Goal: Task Accomplishment & Management: Manage account settings

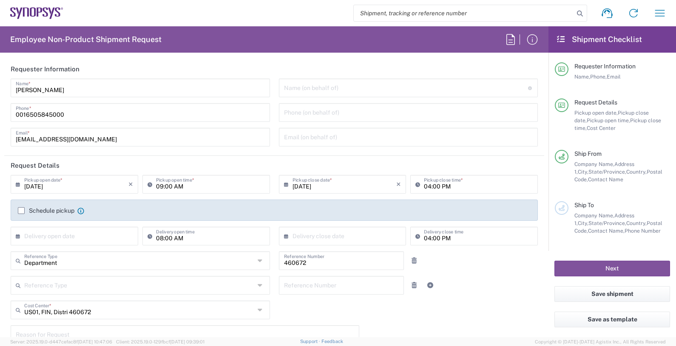
type input "United States"
type input "Headquarters USSV"
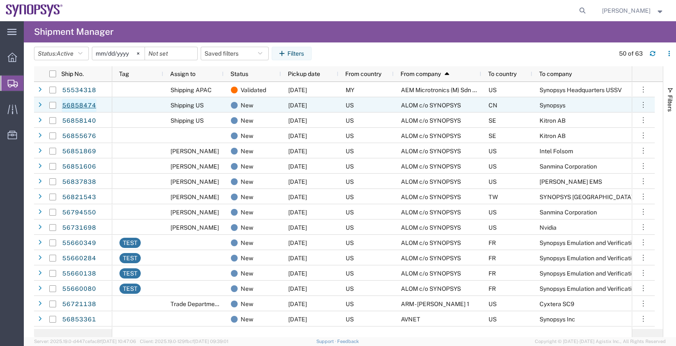
click at [85, 104] on link "56858474" at bounding box center [79, 106] width 35 height 14
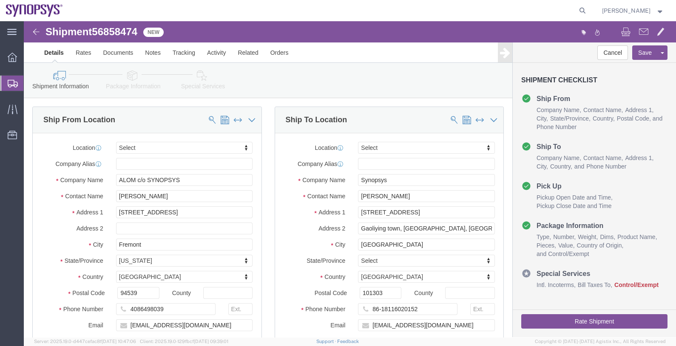
select select
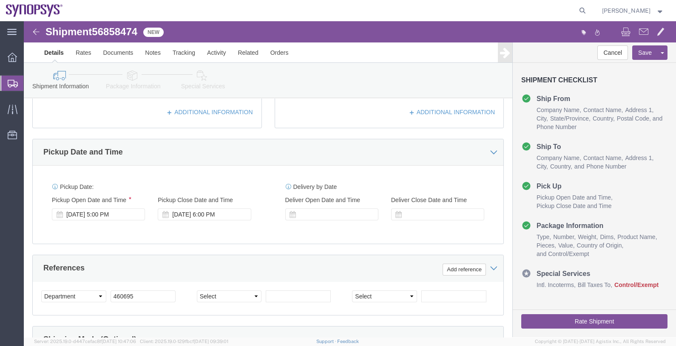
scroll to position [266, 0]
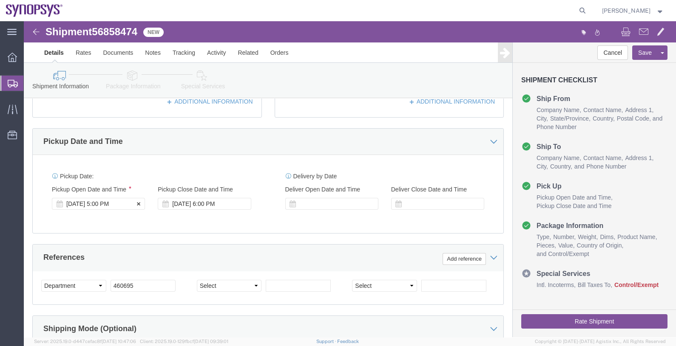
click div "[DATE] 5:00 PM"
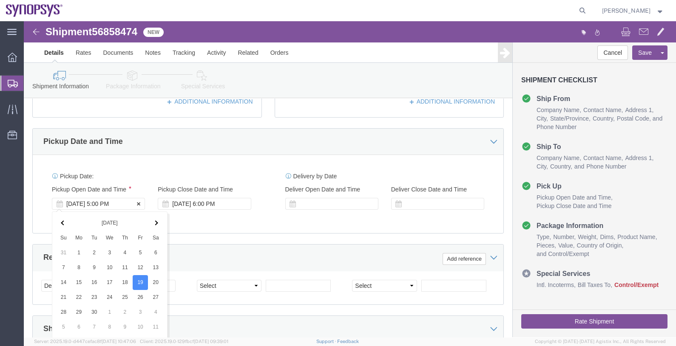
scroll to position [421, 0]
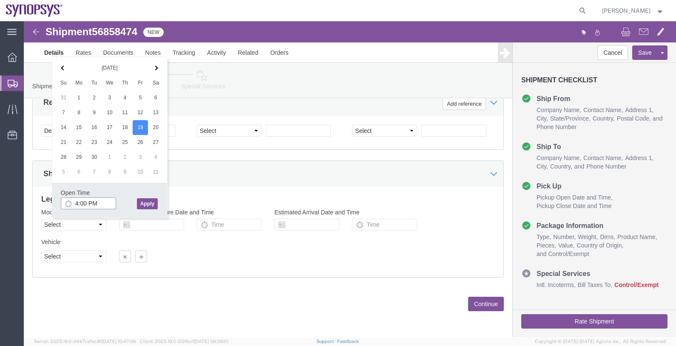
type input "4:00 PM"
click button "Apply"
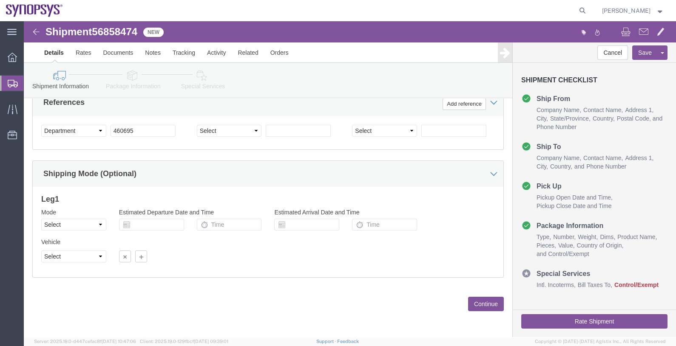
click button "Continue"
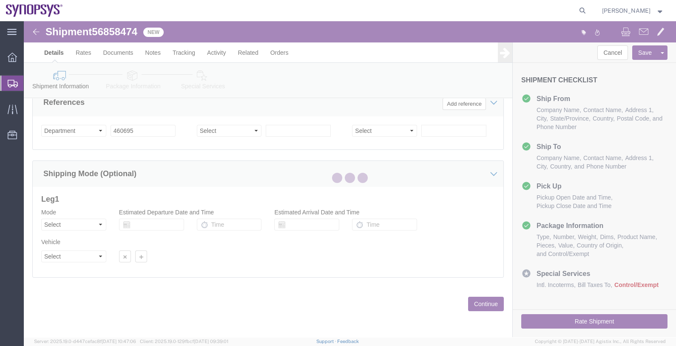
scroll to position [14, 0]
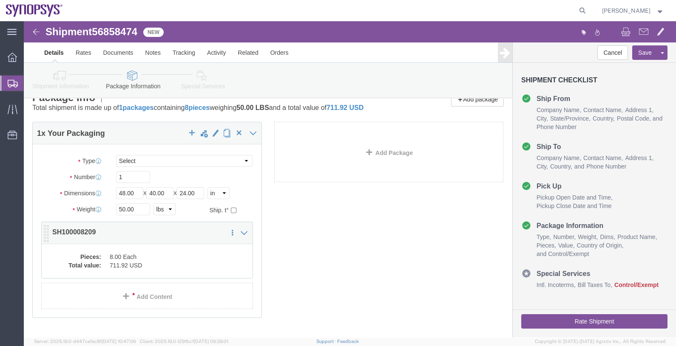
click dd "8.00 Each"
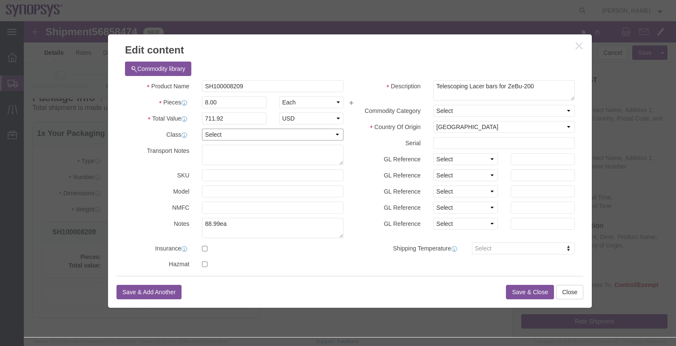
click select "Select 50 55 60 65 70 85 92.5 100 125 175 250 300 400"
select select "50"
click select "Select 50 55 60 65 70 85 92.5 100 125 175 250 300 400"
click button "Save & Close"
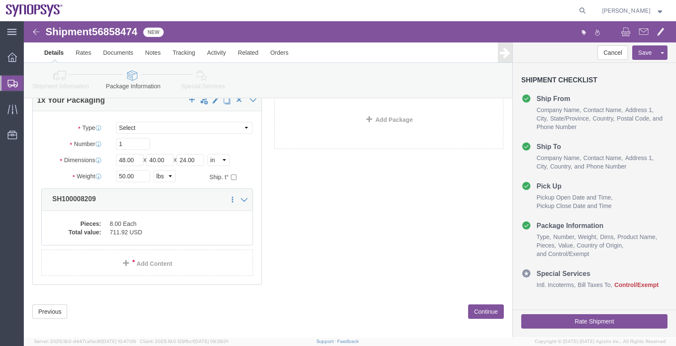
scroll to position [63, 0]
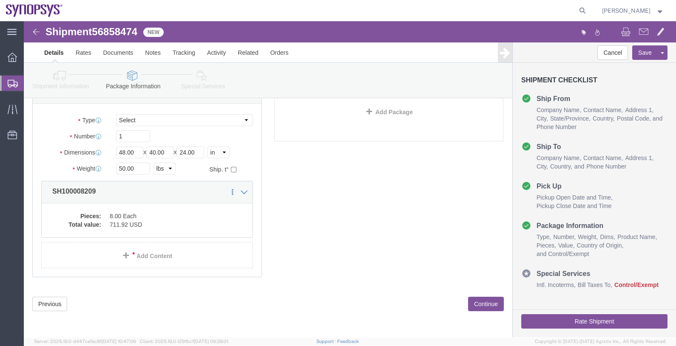
click button "Continue"
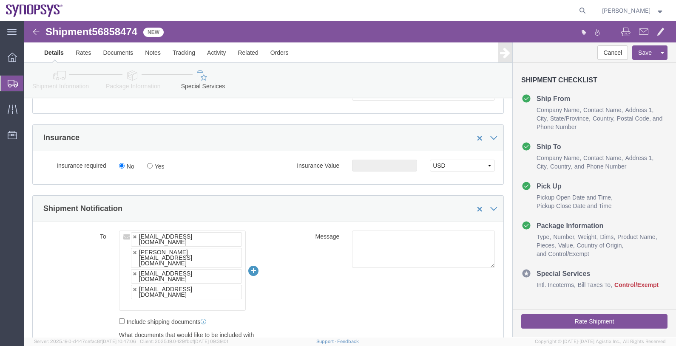
scroll to position [595, 0]
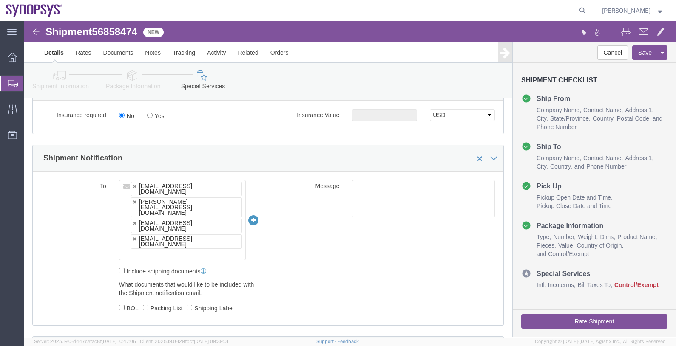
click ul "[EMAIL_ADDRESS][DOMAIN_NAME] [PERSON_NAME][EMAIL_ADDRESS][DOMAIN_NAME] [EMAIL_A…"
type input "[EMAIL_ADDRESS][DOMAIN_NAME]"
type input "[EMAIL_ADDRESS][DOMAIN_NAME],[PERSON_NAME][EMAIL_ADDRESS][DOMAIN_NAME],[EMAIL_A…"
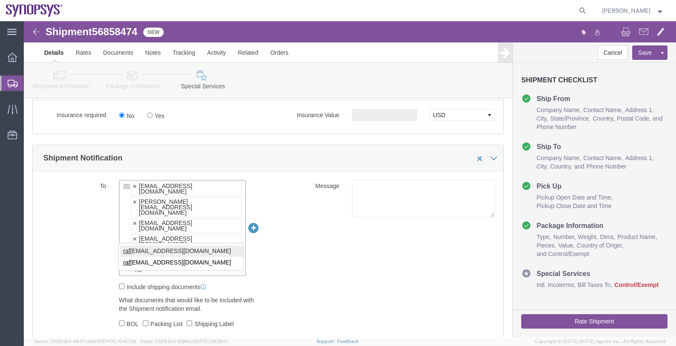
type input "raf"
type input "[EMAIL_ADDRESS][DOMAIN_NAME],[PERSON_NAME][EMAIL_ADDRESS][DOMAIN_NAME],[EMAIL_A…"
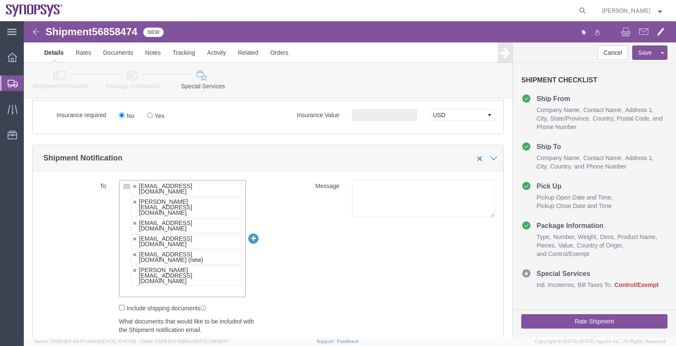
paste input "[EMAIL_ADDRESS][DOMAIN_NAME]"
type input "[EMAIL_ADDRESS][DOMAIN_NAME]"
type input "[EMAIL_ADDRESS][DOMAIN_NAME],[PERSON_NAME][EMAIL_ADDRESS][DOMAIN_NAME],[EMAIL_A…"
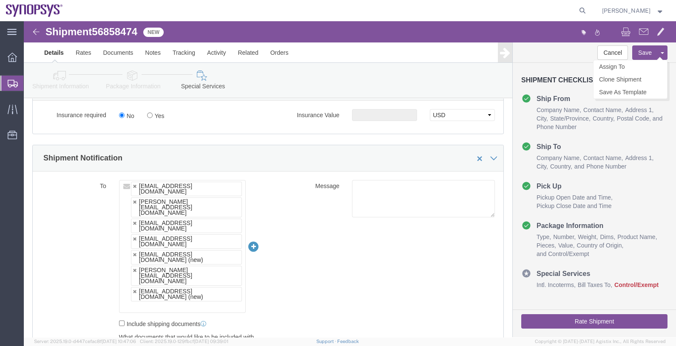
click button "Save"
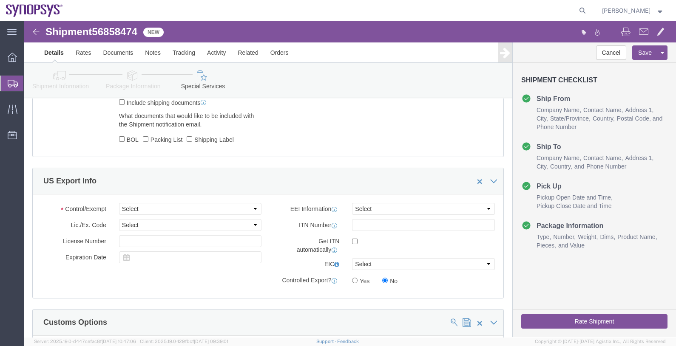
scroll to position [807, 0]
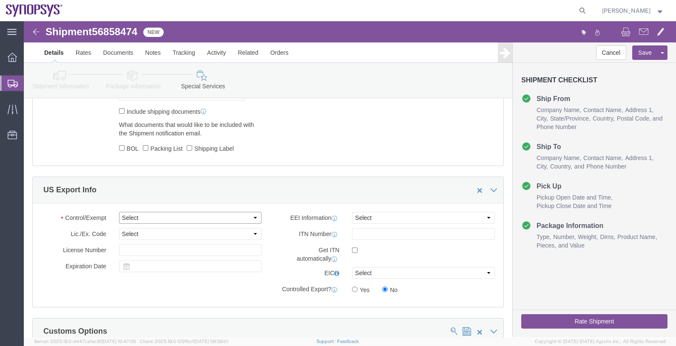
click select "Select ATF BIS DEA EPA FDA FTR ITAR OFAC Other (OPA)"
select select "BIS"
click select "Select ATF BIS DEA EPA FDA FTR ITAR OFAC Other (OPA)"
click select "Select AGR-Agricultural APP-Computers APR-Additional Permissive Exports AVS-Air…"
select select "NLR"
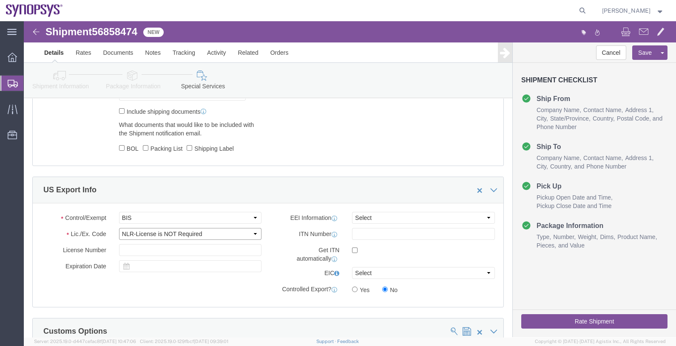
click select "Select AGR-Agricultural APP-Computers APR-Additional Permissive Exports AVS-Air…"
click select "Select AES-Direct EEI Carrier File EEI EEI Exempt"
select select "CFIL"
click select "Select AES-Direct EEI Carrier File EEI EEI Exempt"
click button "Save"
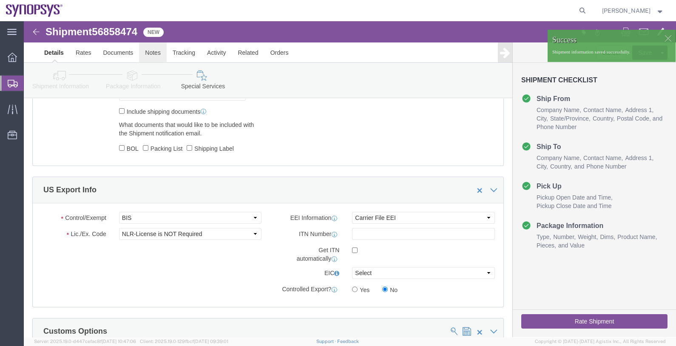
click link "Notes"
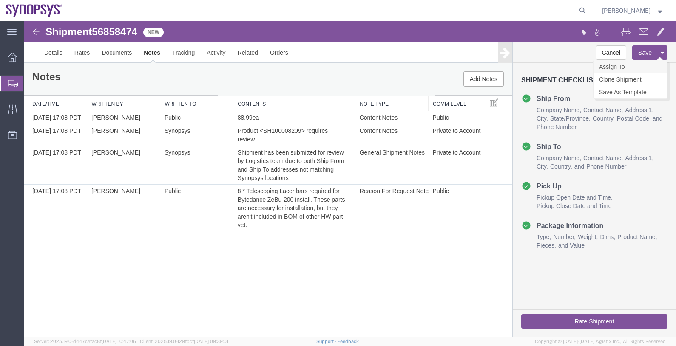
click at [639, 68] on link "Assign To" at bounding box center [630, 66] width 74 height 13
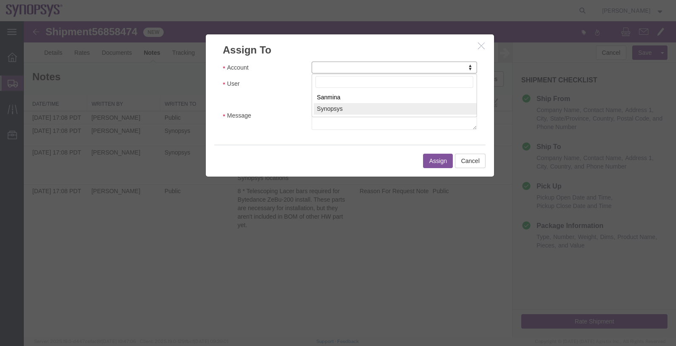
select select "117156"
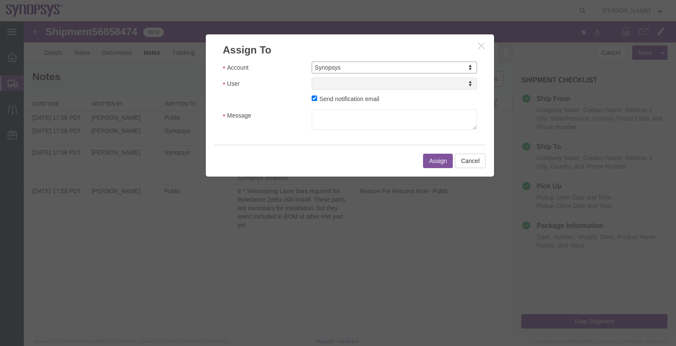
select select
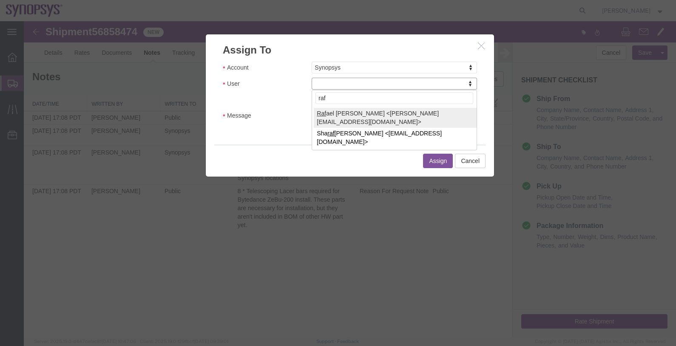
type input "raf"
select select "95522"
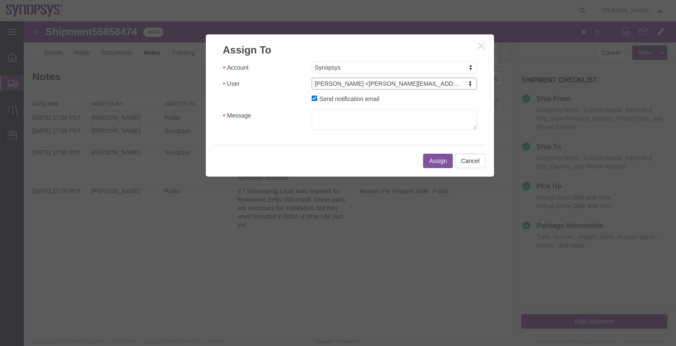
click at [344, 99] on label "Send notification email" at bounding box center [346, 98] width 68 height 9
click at [317, 99] on input "Send notification email" at bounding box center [315, 99] width 6 height 6
checkbox input "false"
click at [437, 160] on button "Assign" at bounding box center [438, 161] width 30 height 14
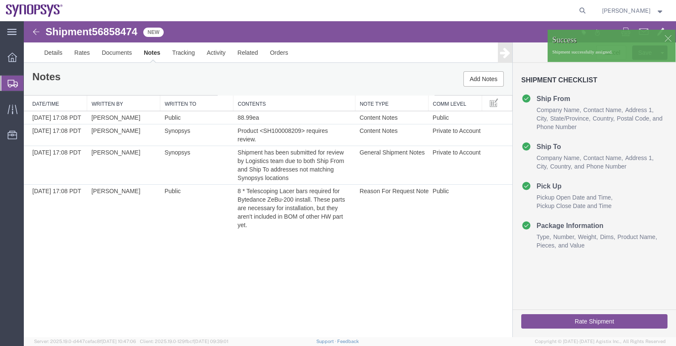
click at [30, 83] on span "Shipments" at bounding box center [26, 83] width 7 height 17
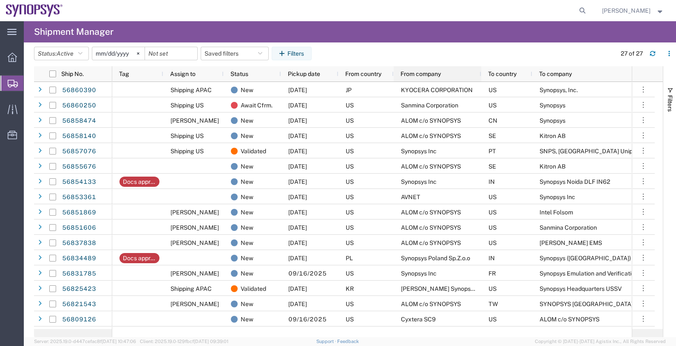
click at [413, 77] on span "From company" at bounding box center [420, 74] width 40 height 7
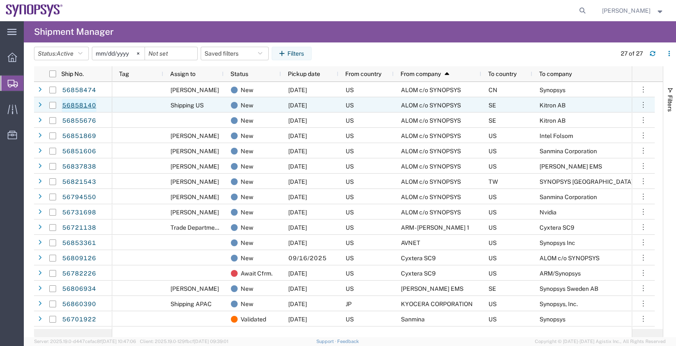
click at [86, 104] on link "56858140" at bounding box center [79, 106] width 35 height 14
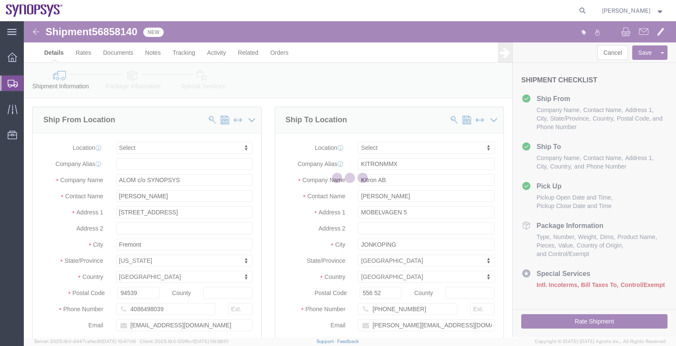
select select
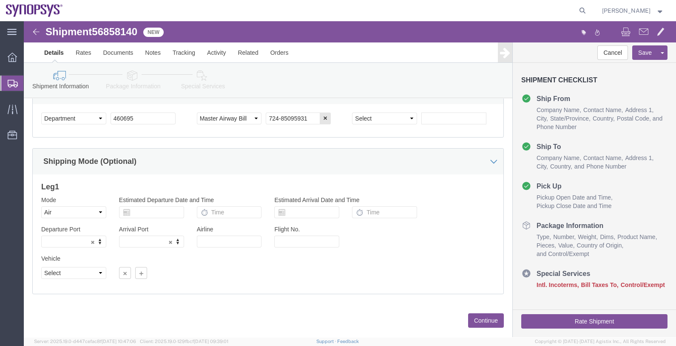
scroll to position [450, 0]
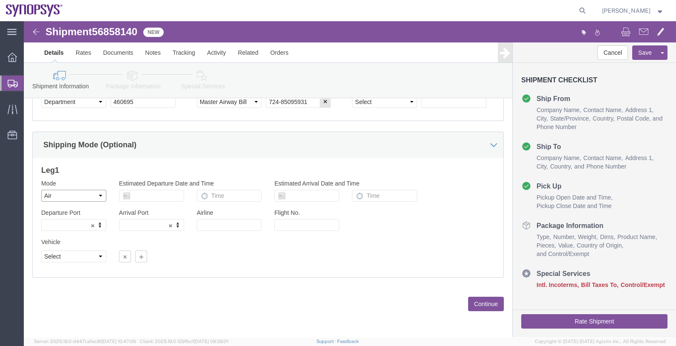
click select "Select Air Less than Truckload Multi-Leg Ocean Freight Rail Small Parcel Truckl…"
select select
click select "Select Air Less than Truckload Multi-Leg Ocean Freight Rail Small Parcel Truckl…"
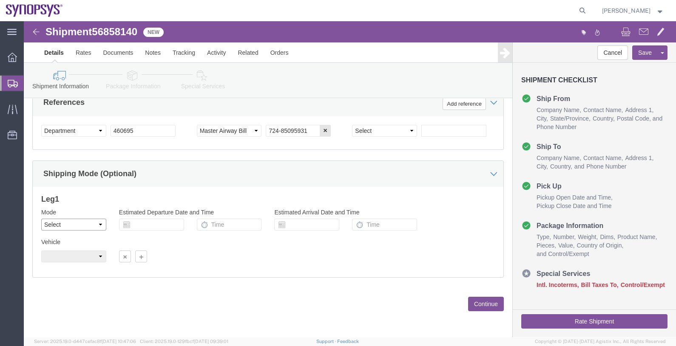
scroll to position [421, 0]
click button "Continue"
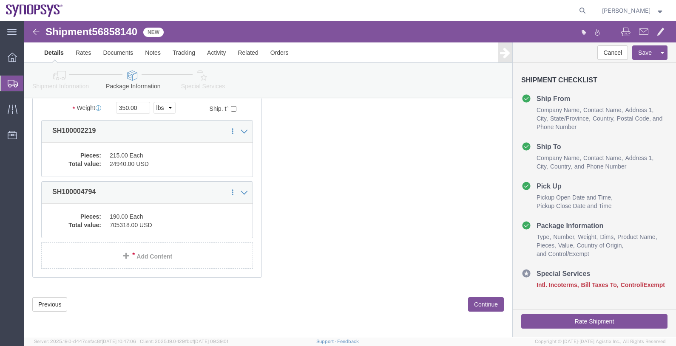
click button "Continue"
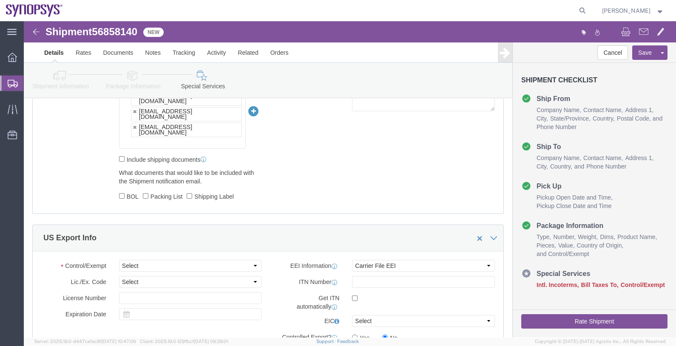
scroll to position [628, 0]
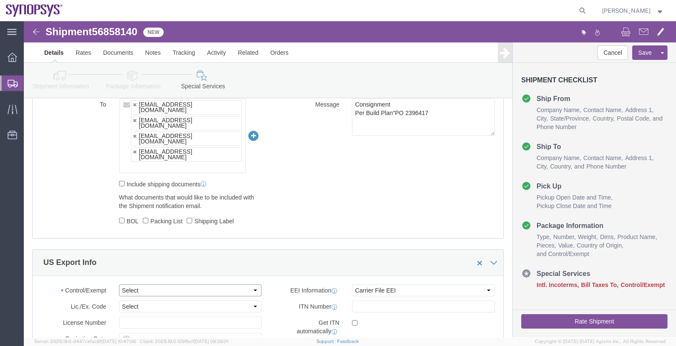
click select "Select ATF BIS DEA EPA FDA FTR ITAR OFAC Other (OPA)"
select select "BIS"
click select "Select ATF BIS DEA EPA FDA FTR ITAR OFAC Other (OPA)"
click select "Select AGR-Agricultural APP-Computers APR-Additional Permissive Exports AVS-Air…"
select select "NLR"
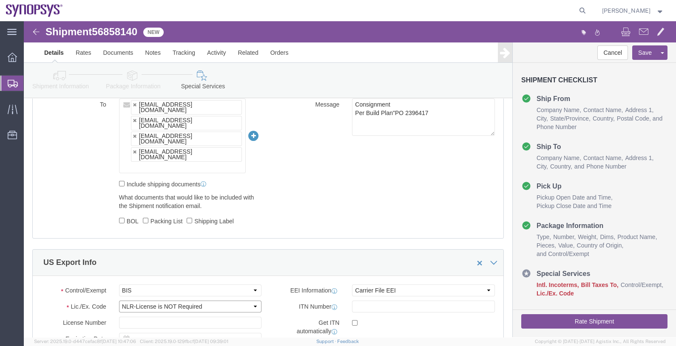
click select "Select AGR-Agricultural APP-Computers APR-Additional Permissive Exports AVS-Air…"
click label "Get ITN automatically"
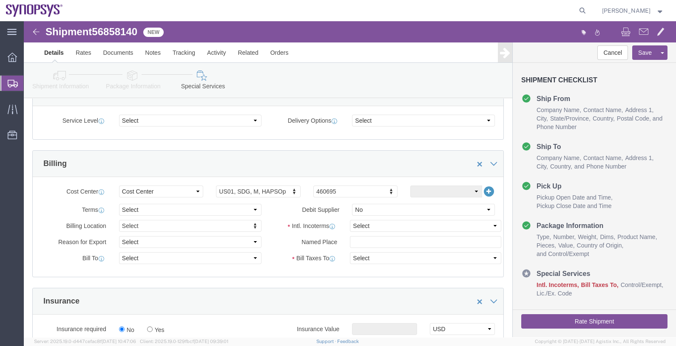
scroll to position [309, 0]
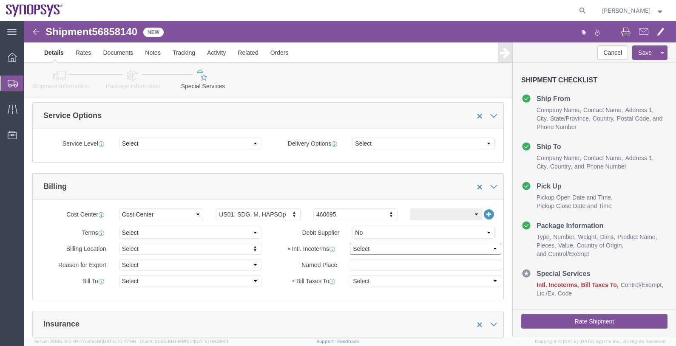
click select "Select Carriage Insurance Paid Carriage Paid To Cost and Freight Cost Insurance…"
select select "DAP"
click select "Select Carriage Insurance Paid Carriage Paid To Cost and Freight Cost Insurance…"
select select "SHIP"
select select "RCPN"
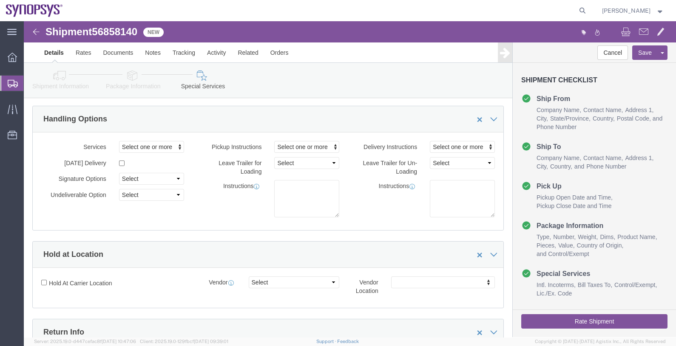
scroll to position [0, 0]
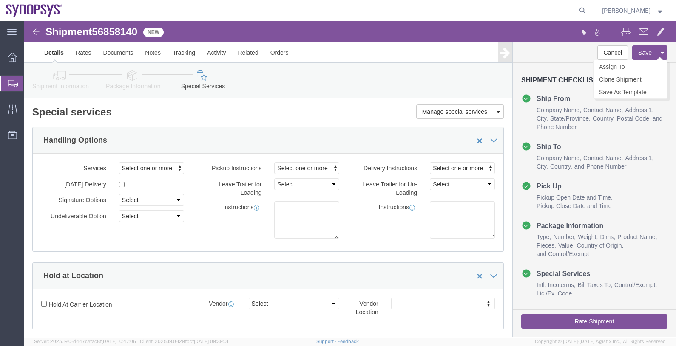
click button "Save"
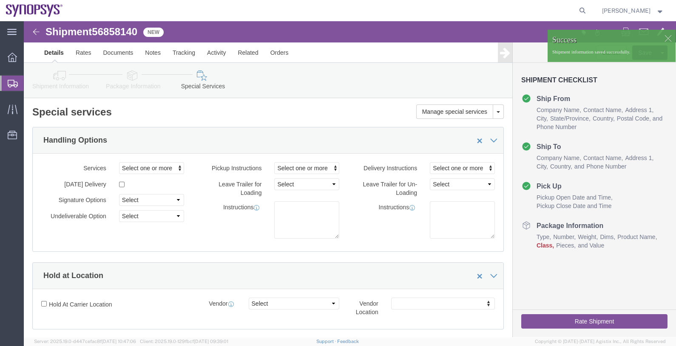
click div
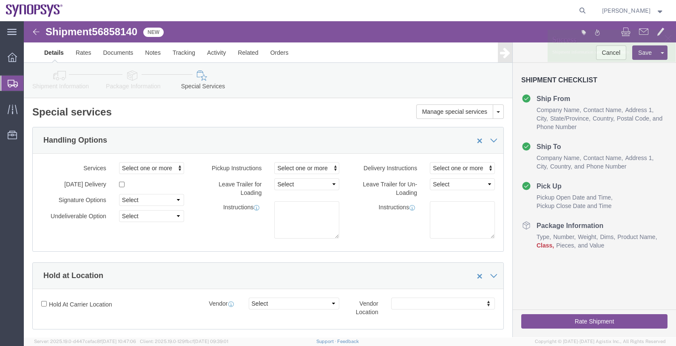
click p "Shipment information saved successfully."
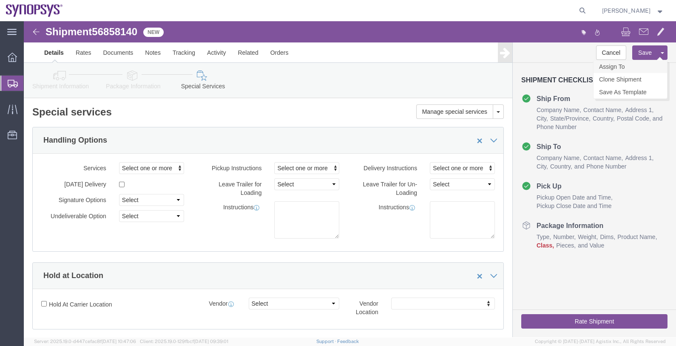
click link "Assign To"
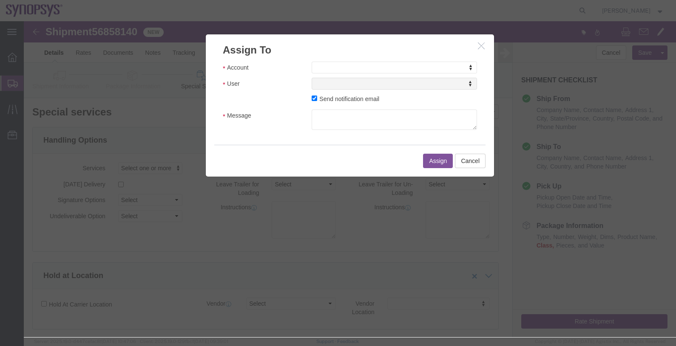
click div "Account Account Account Sanmina Synopsys User User User Send notification email…"
select select "117156"
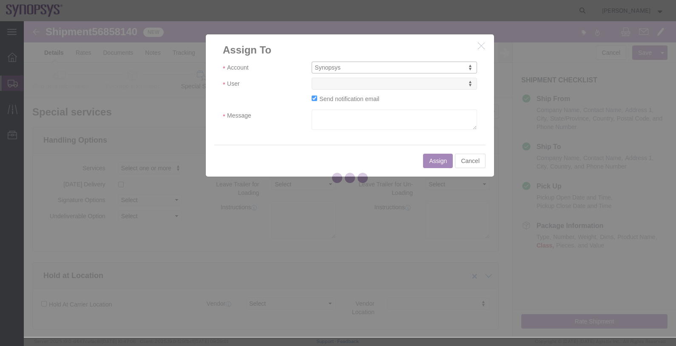
select select
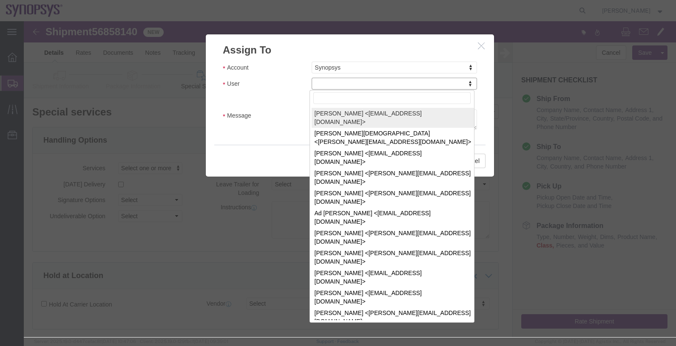
drag, startPoint x: 348, startPoint y: 86, endPoint x: 324, endPoint y: 65, distance: 32.2
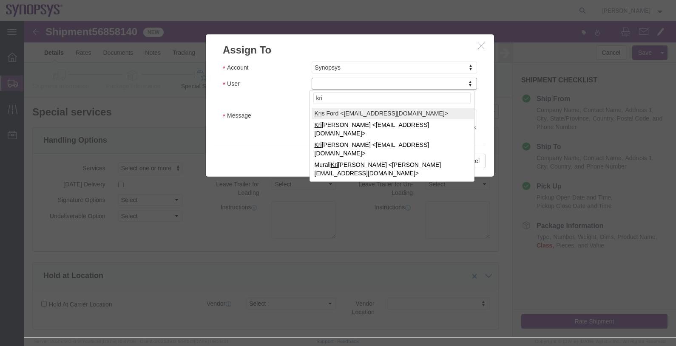
type input "kri"
select select "98360"
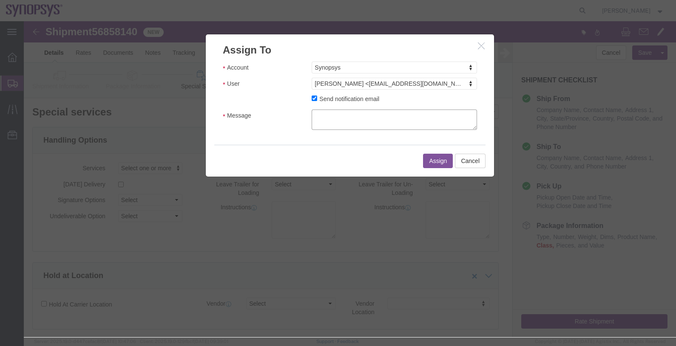
click textarea "Message"
type textarea "."
click button "Assign"
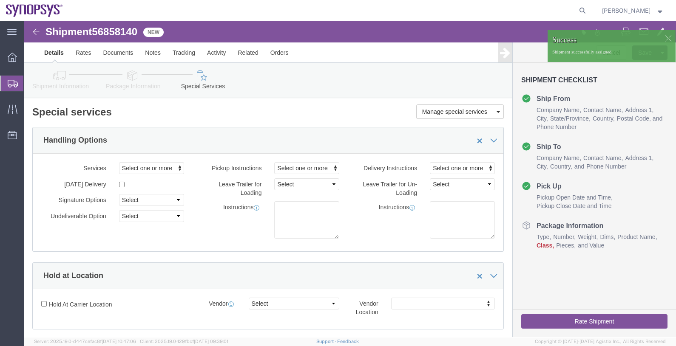
click at [30, 82] on span "Shipments" at bounding box center [26, 83] width 7 height 17
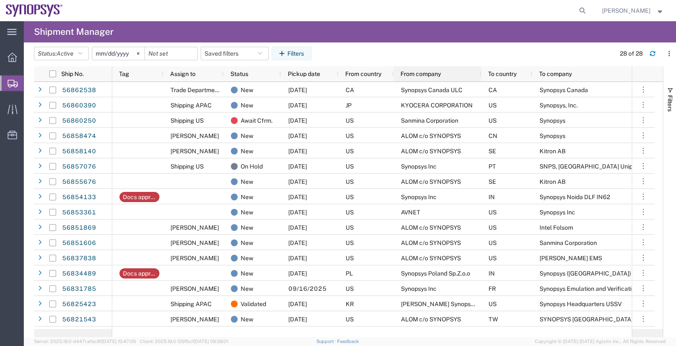
click at [431, 74] on span "From company" at bounding box center [420, 74] width 40 height 7
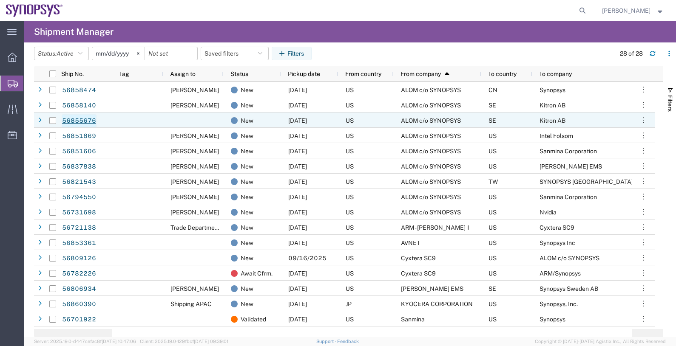
click at [85, 120] on link "56855676" at bounding box center [79, 121] width 35 height 14
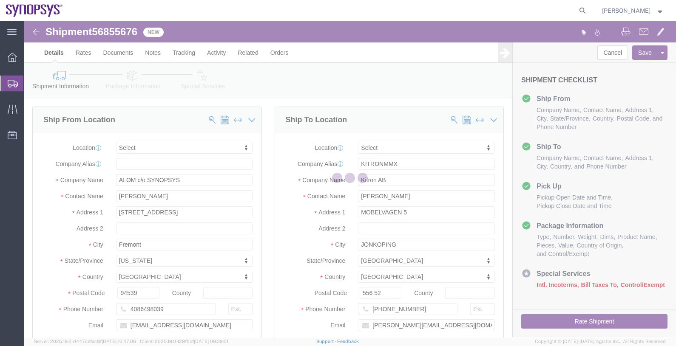
select select
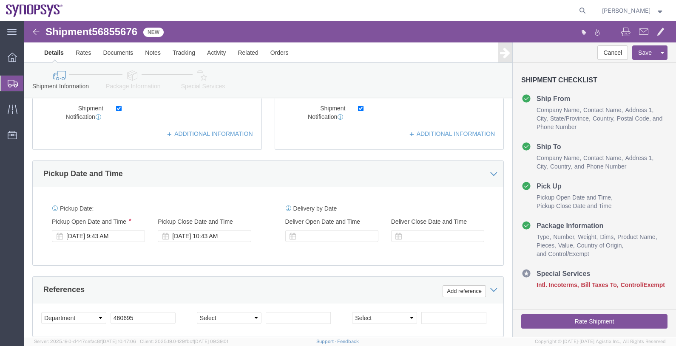
scroll to position [266, 0]
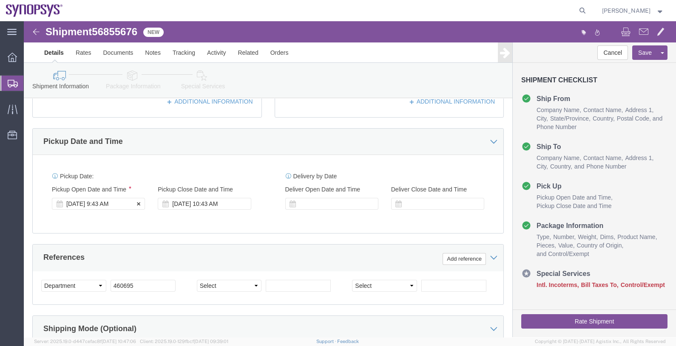
click div "[DATE] 9:43 AM"
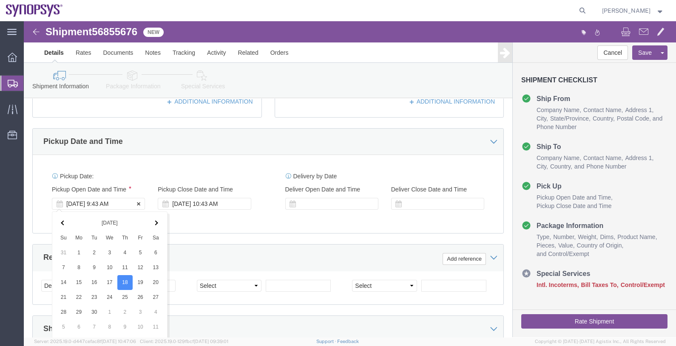
scroll to position [444, 0]
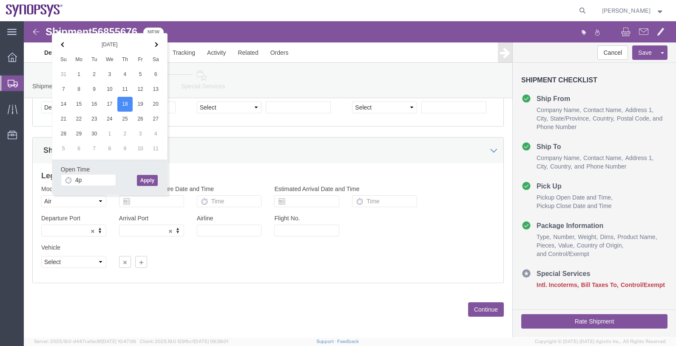
type input "4:00 PM"
click button "Apply"
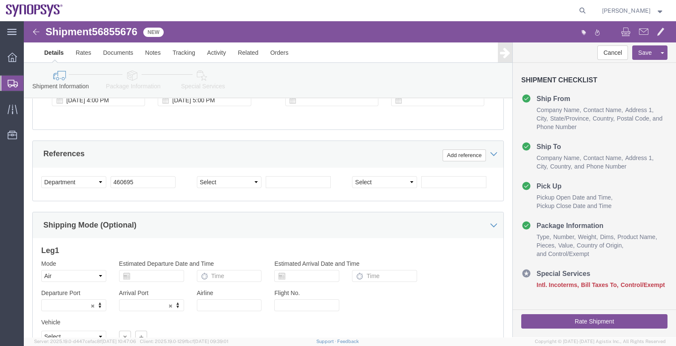
scroll to position [337, 0]
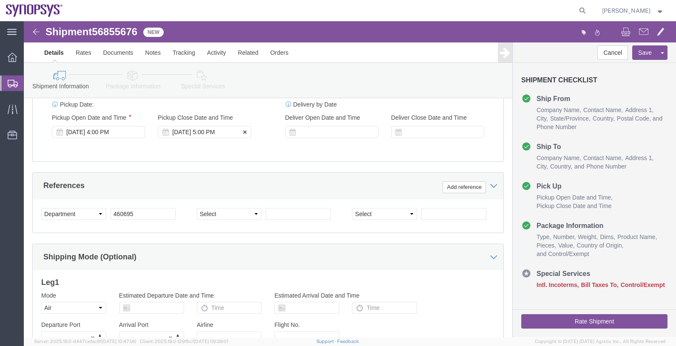
click div "[DATE] 5:00 PM"
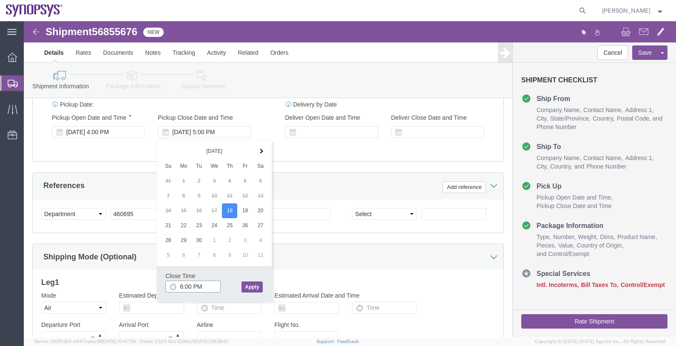
type input "6:00 PM"
click button "Apply"
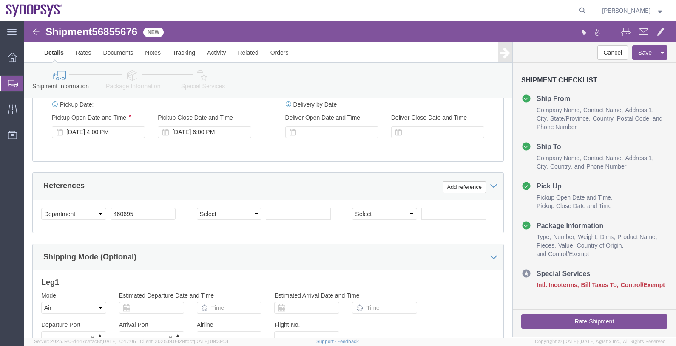
scroll to position [444, 0]
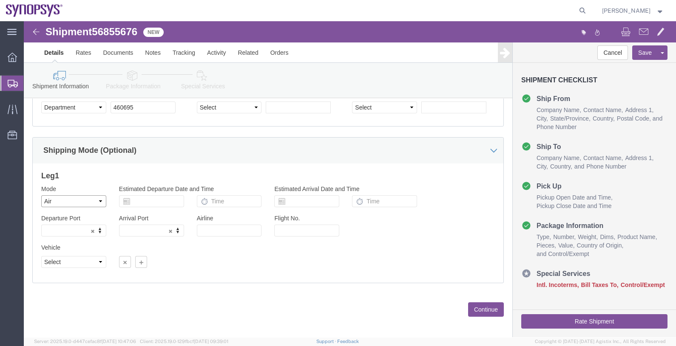
click select "Select Air Less than Truckload Multi-Leg Ocean Freight Rail Small Parcel Truckl…"
select select
click select "Select Air Less than Truckload Multi-Leg Ocean Freight Rail Small Parcel Truckl…"
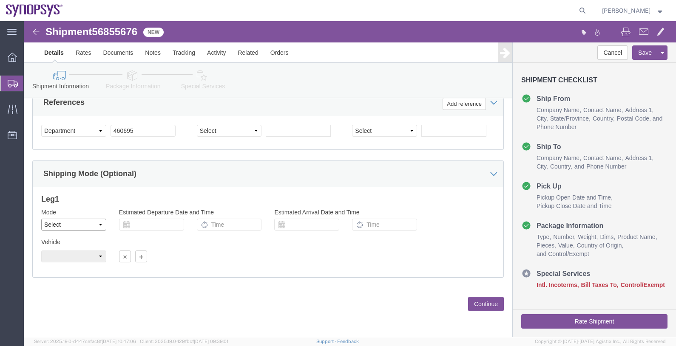
scroll to position [421, 0]
click button "Continue"
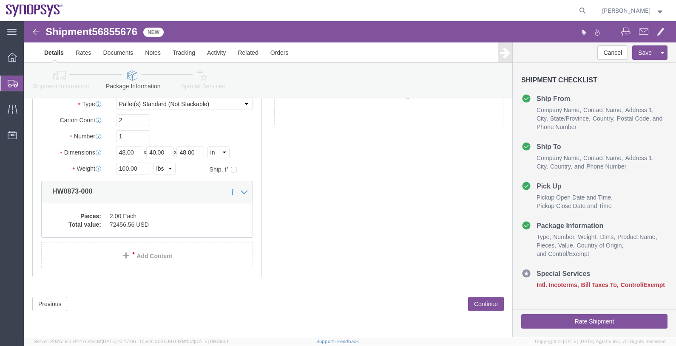
click button "Continue"
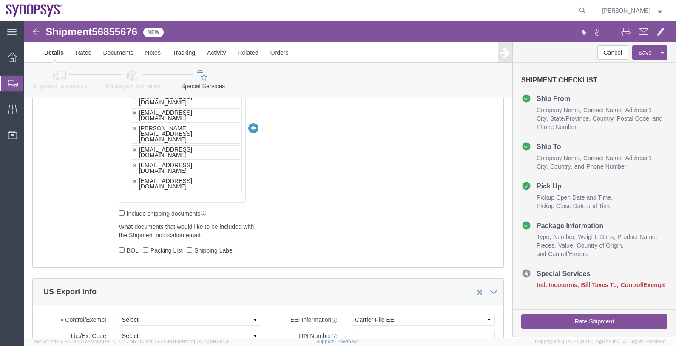
scroll to position [721, 0]
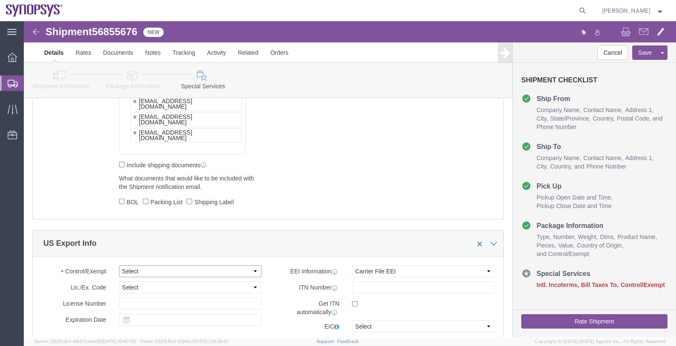
click select "Select ATF BIS DEA EPA FDA FTR ITAR OFAC Other (OPA)"
select select "BIS"
click select "Select ATF BIS DEA EPA FDA FTR ITAR OFAC Other (OPA)"
click select "Select AGR-Agricultural APP-Computers APR-Additional Permissive Exports AVS-Air…"
select select "NLR"
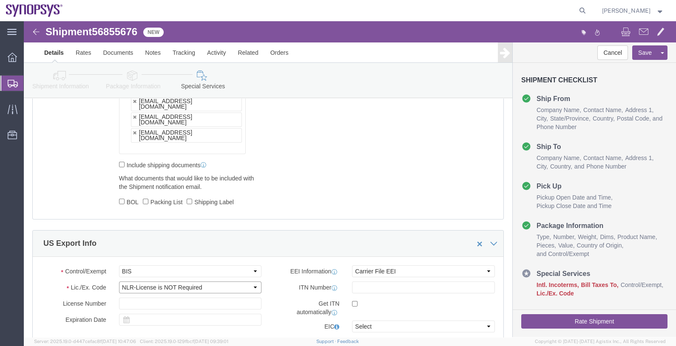
click select "Select AGR-Agricultural APP-Computers APR-Additional Permissive Exports AVS-Air…"
click div "Control/Exempt Select ATF BIS DEA EPA FDA FTR ITAR OFAC Other (OPA) Lic./Ex. Co…"
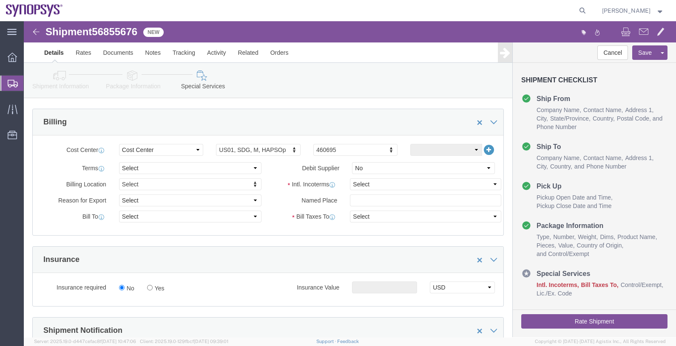
scroll to position [349, 0]
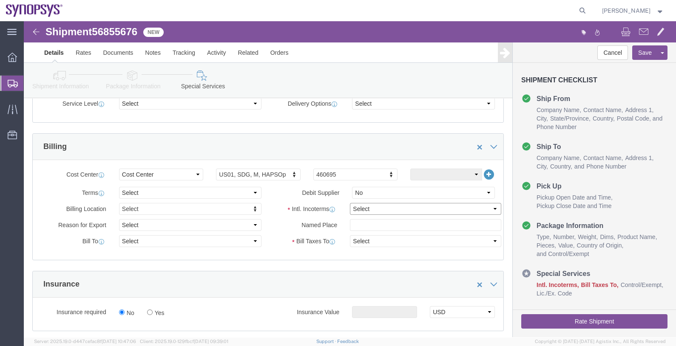
click select "Select Carriage Insurance Paid Carriage Paid To Cost and Freight Cost Insurance…"
select select "DAP"
click select "Select Carriage Insurance Paid Carriage Paid To Cost and Freight Cost Insurance…"
select select "SHIP"
select select "RCPN"
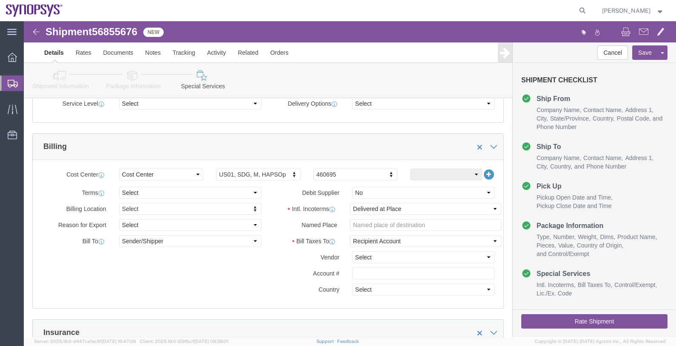
click div "Billing Location Select Select My Profile Location [GEOGRAPHIC_DATA] DE04 Agrat…"
click button "Save"
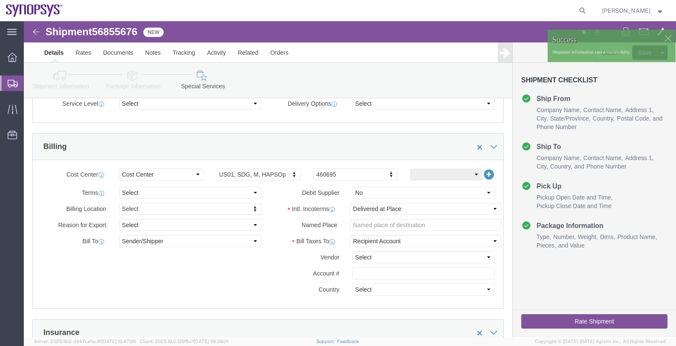
click icon
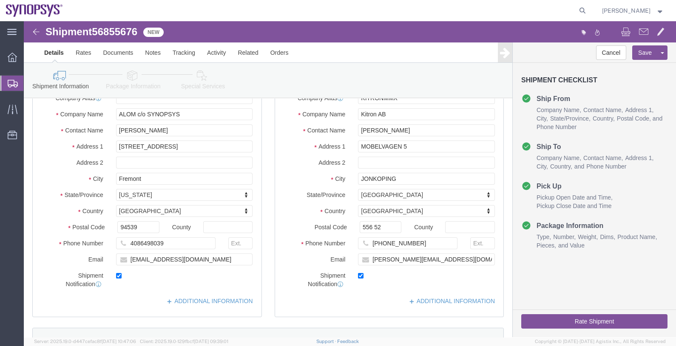
scroll to position [30, 0]
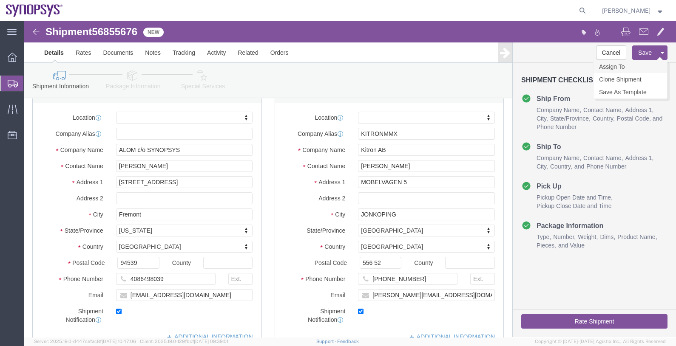
click link "Assign To"
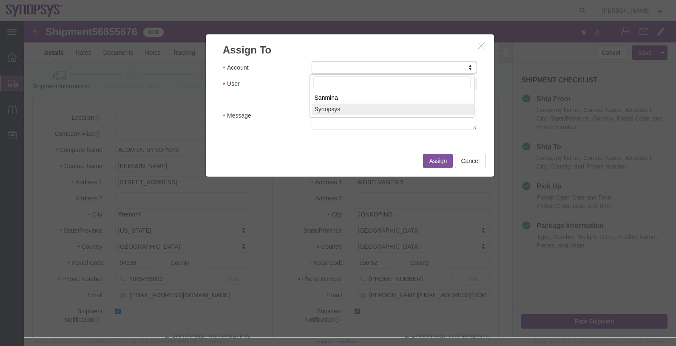
select select "117156"
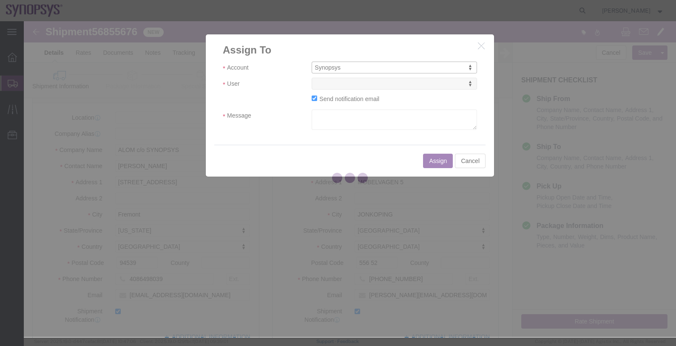
select select
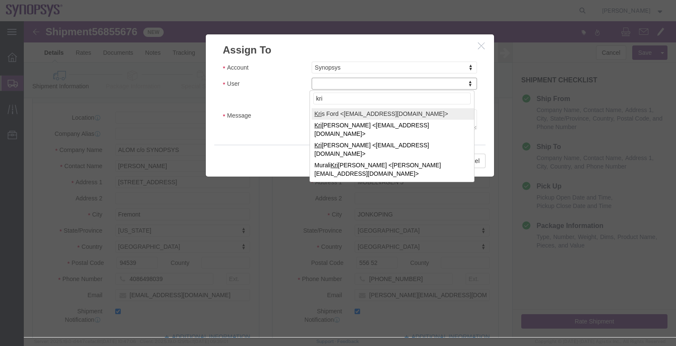
type input "kri"
select select "98360"
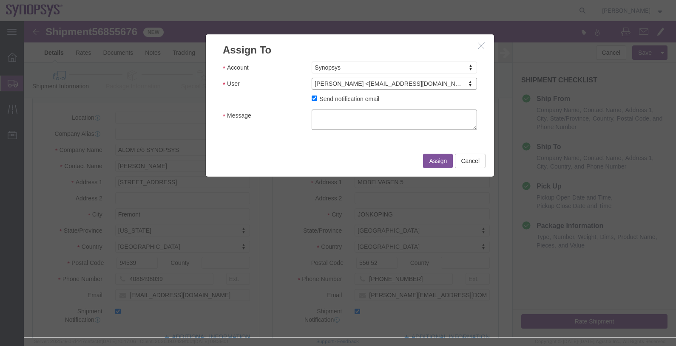
click textarea "Message"
type textarea "."
click button "Assign"
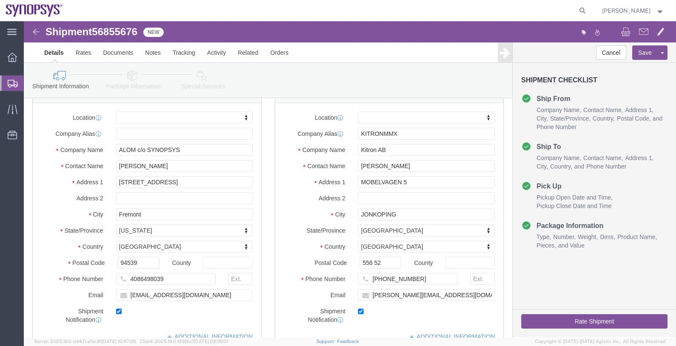
click span "56855676"
copy span "56855676"
click link "Documents"
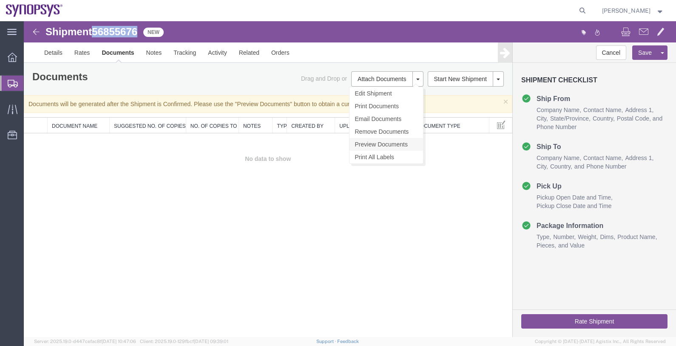
click at [383, 142] on link "Preview Documents" at bounding box center [386, 144] width 74 height 13
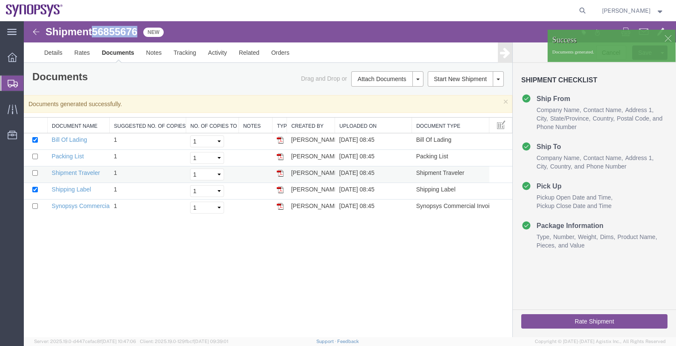
click at [280, 172] on img at bounding box center [280, 173] width 7 height 7
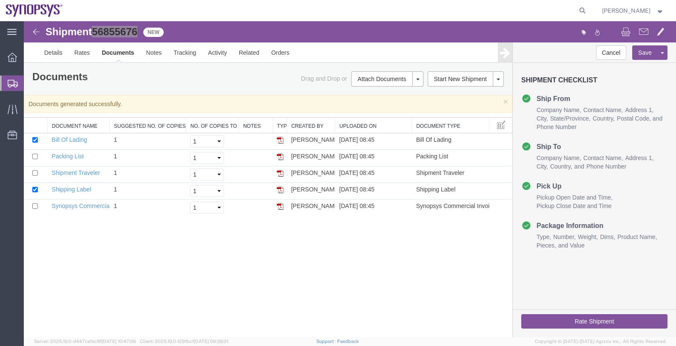
click at [30, 83] on span "Shipments" at bounding box center [26, 83] width 7 height 17
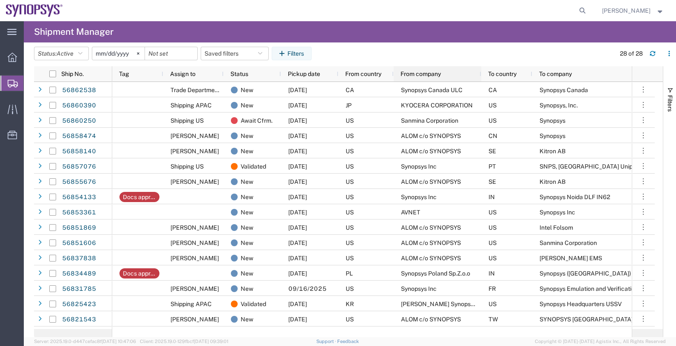
click at [433, 73] on span "From company" at bounding box center [420, 74] width 40 height 7
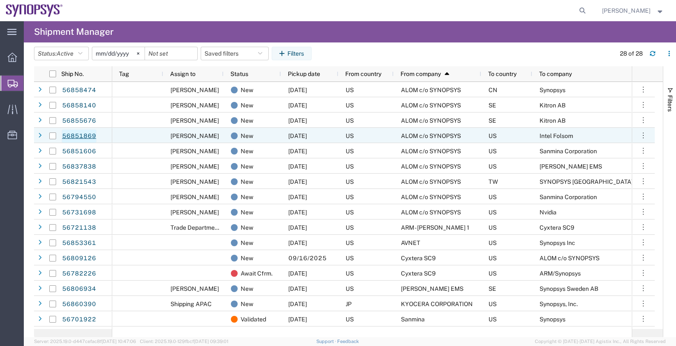
click at [87, 136] on link "56851869" at bounding box center [79, 137] width 35 height 14
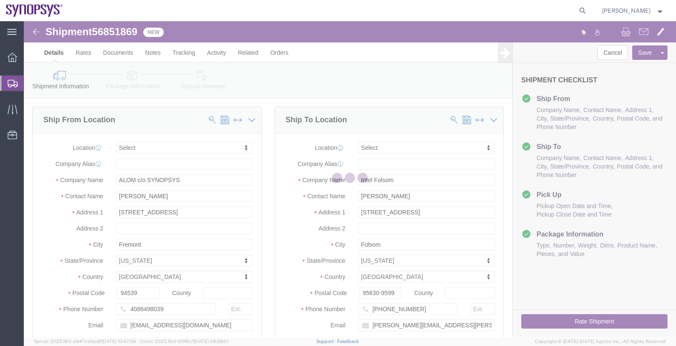
select select
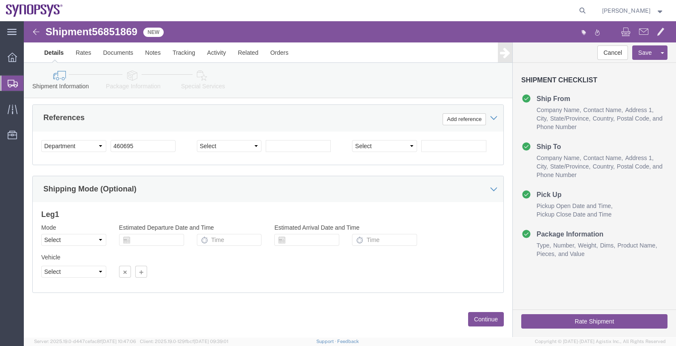
scroll to position [421, 0]
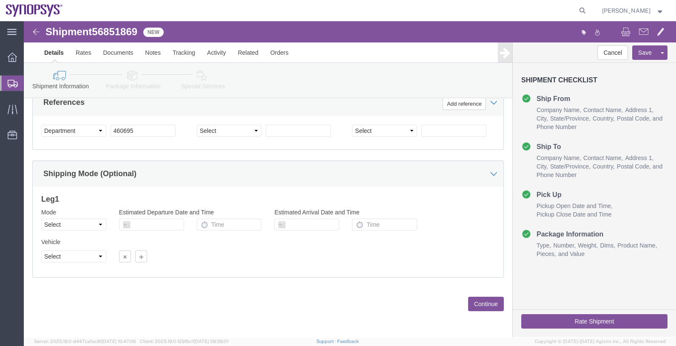
click button "Continue"
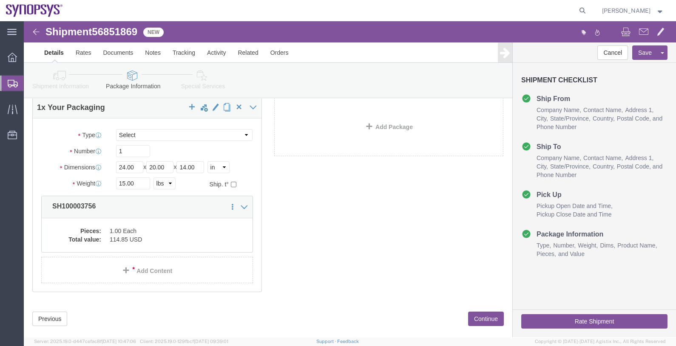
scroll to position [63, 0]
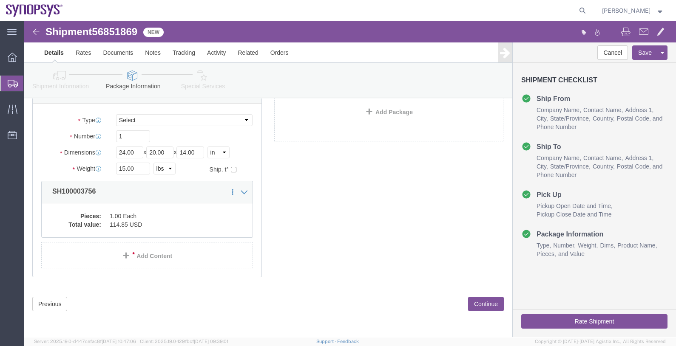
click button "Continue"
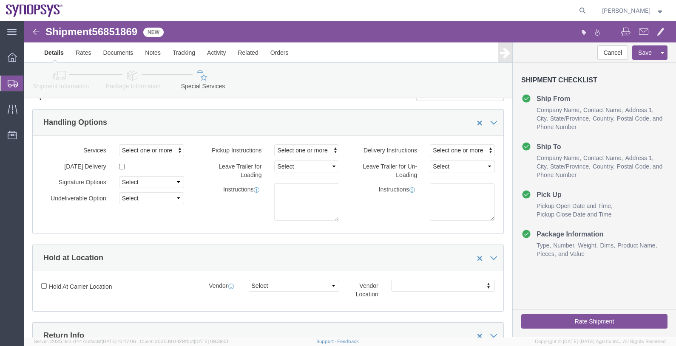
scroll to position [0, 0]
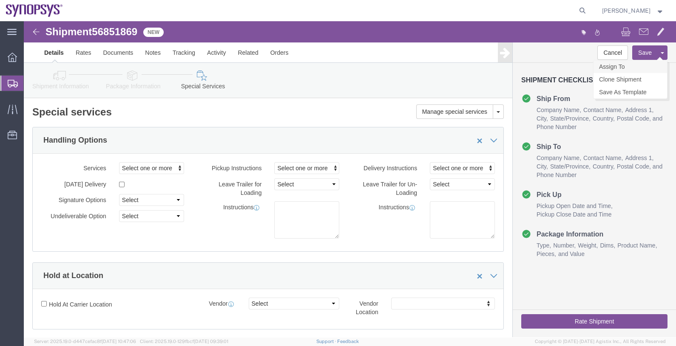
click link "Assign To"
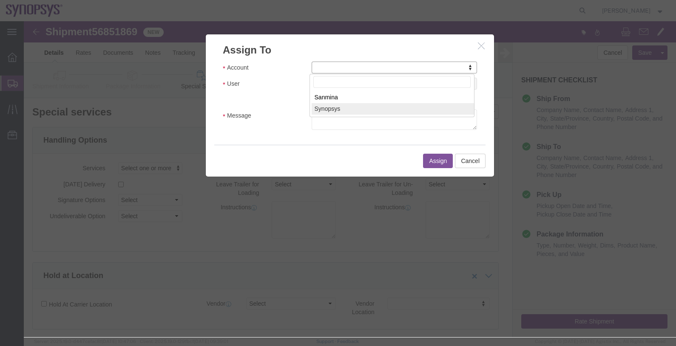
select select "117156"
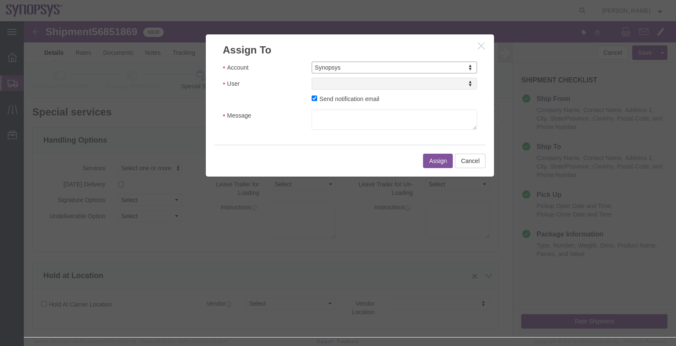
select select
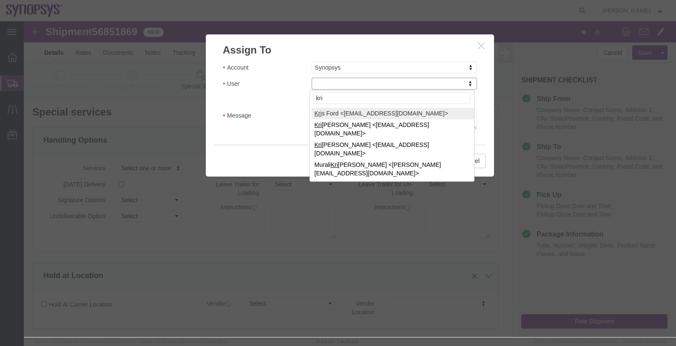
type input "kri"
select select "98360"
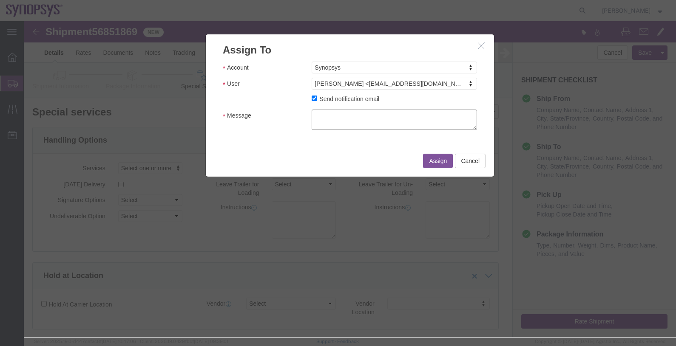
click textarea "Message"
type textarea "."
click button "Assign"
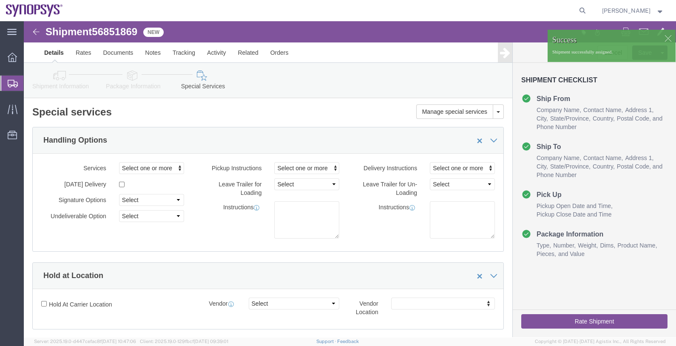
click span "56851869"
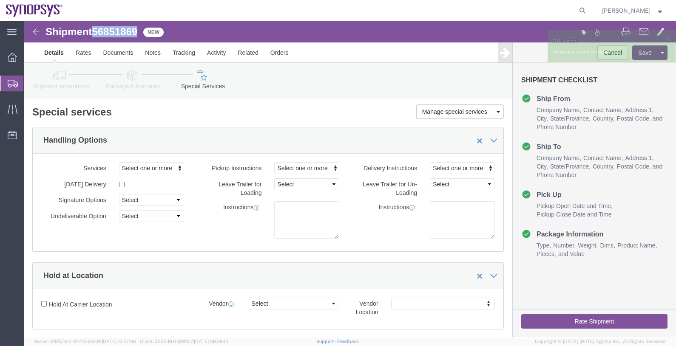
copy span "56851869"
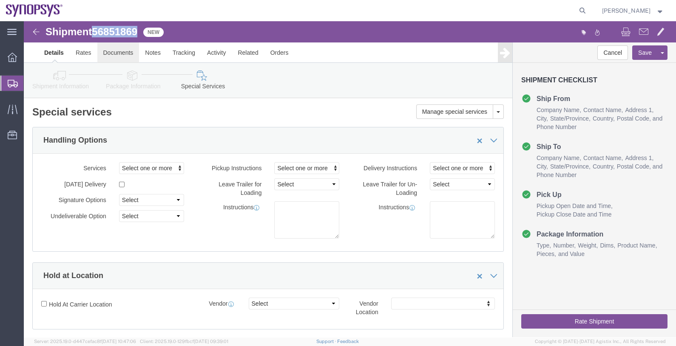
click link "Documents"
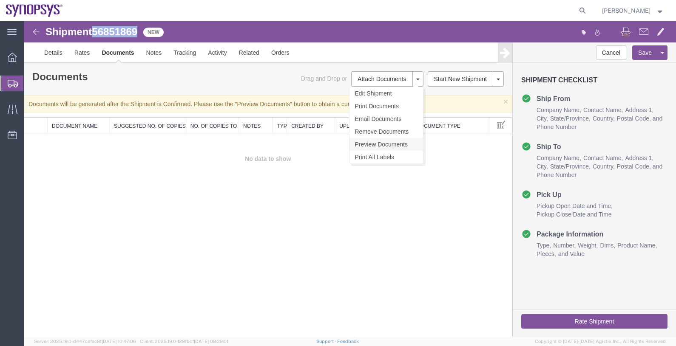
click at [385, 144] on link "Preview Documents" at bounding box center [386, 144] width 74 height 13
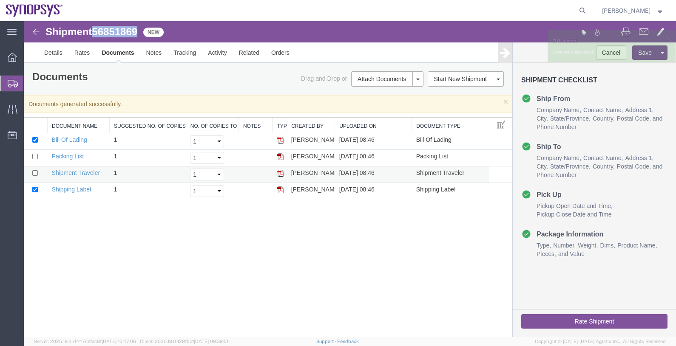
click at [280, 173] on img at bounding box center [280, 173] width 7 height 7
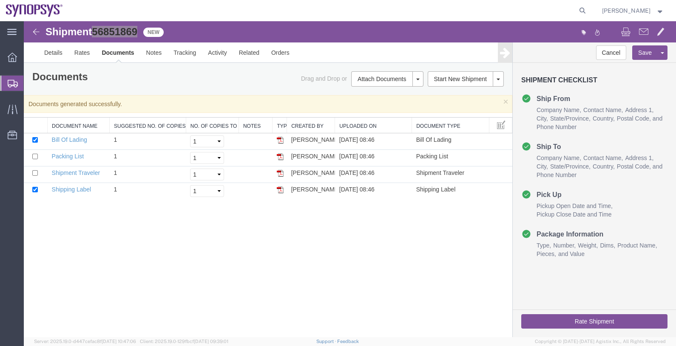
click at [30, 83] on span "Shipments" at bounding box center [26, 83] width 7 height 17
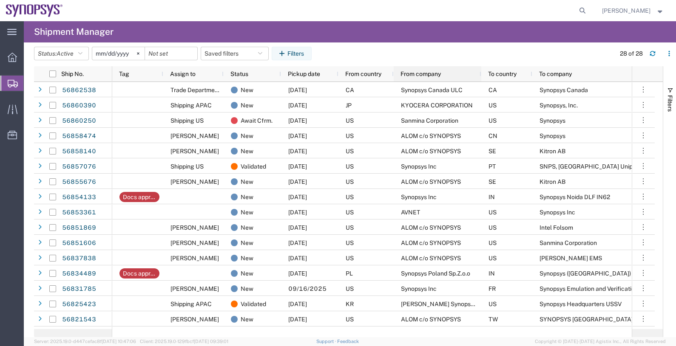
click at [426, 74] on span "From company" at bounding box center [420, 74] width 40 height 7
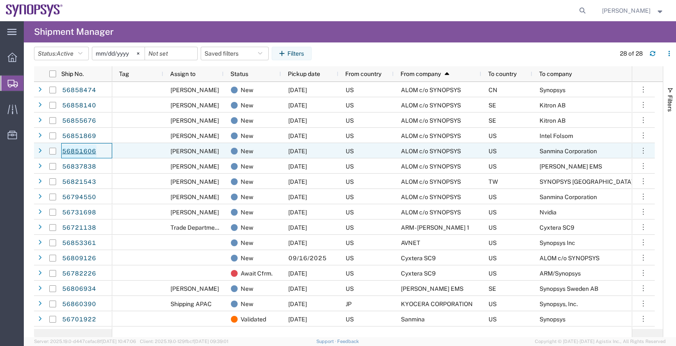
click at [85, 149] on link "56851606" at bounding box center [79, 152] width 35 height 14
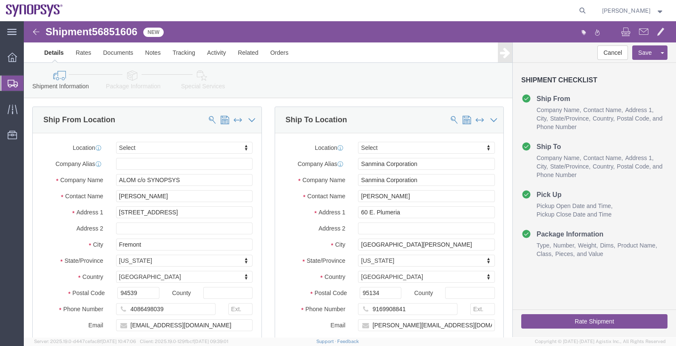
select select
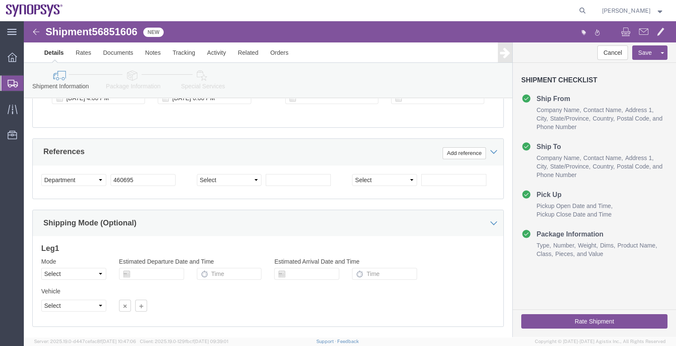
scroll to position [421, 0]
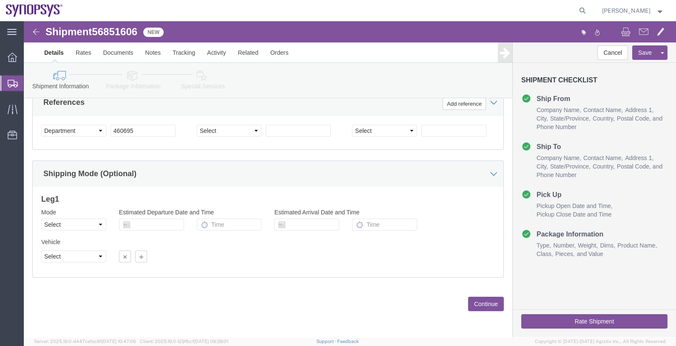
click span "56851606"
copy span "56851606"
click ul "Details Rates Documents Notes Tracking Activity Related Orders"
click div "Shipment Information Package Information Special Services"
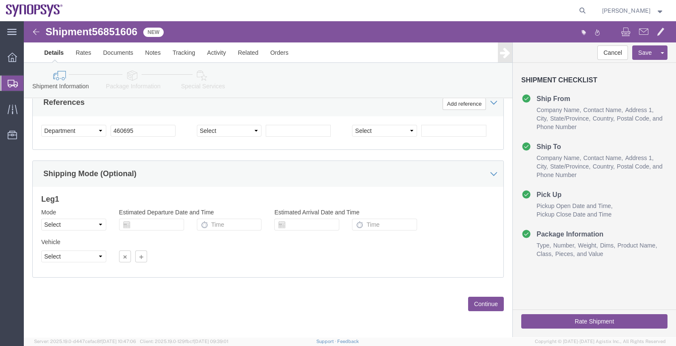
click link "Special Services"
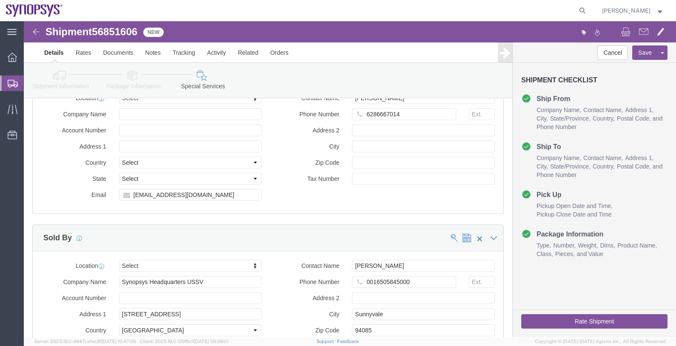
scroll to position [1149, 0]
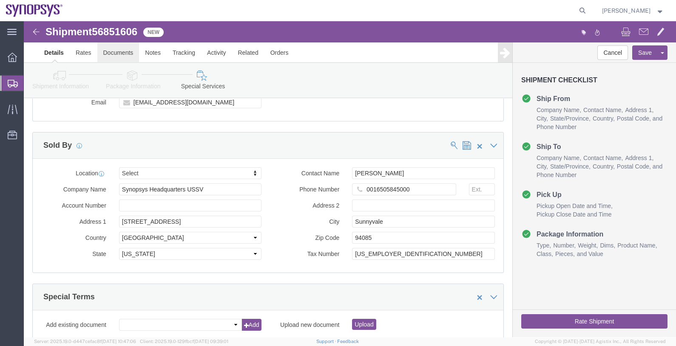
click link "Documents"
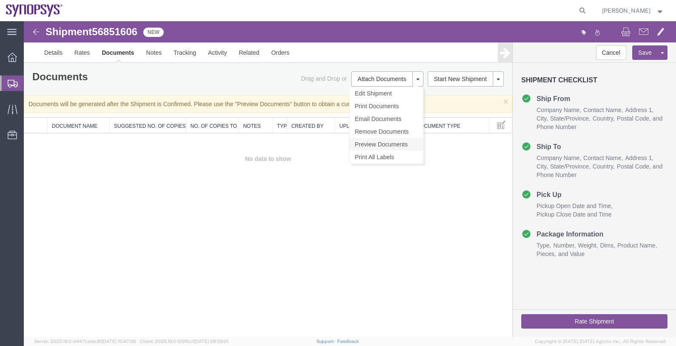
click at [395, 140] on link "Preview Documents" at bounding box center [386, 144] width 74 height 13
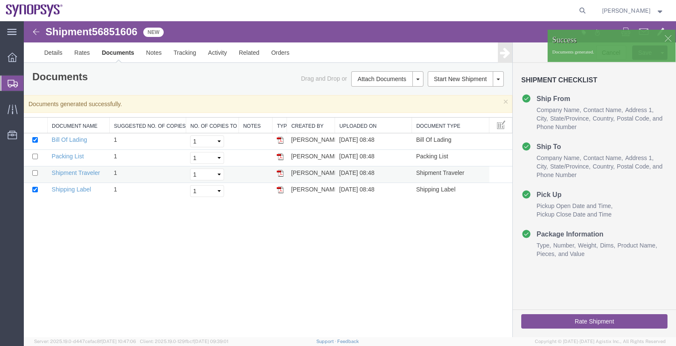
click at [277, 172] on img at bounding box center [280, 173] width 7 height 7
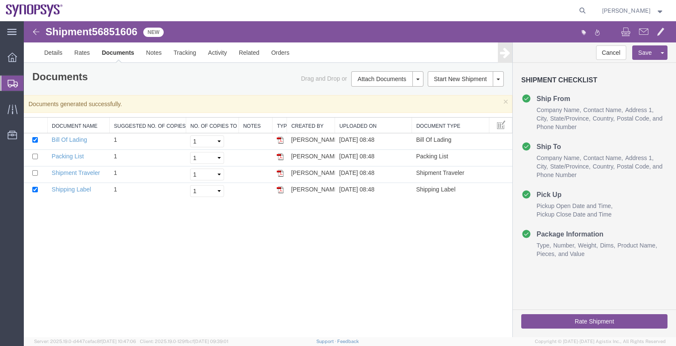
click at [30, 82] on span "Shipments" at bounding box center [26, 83] width 7 height 17
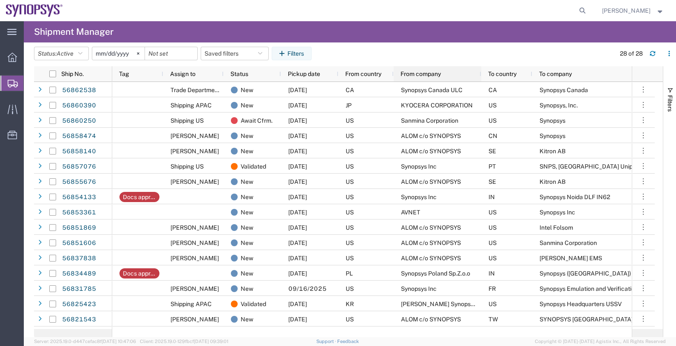
click at [432, 73] on span "From company" at bounding box center [420, 74] width 40 height 7
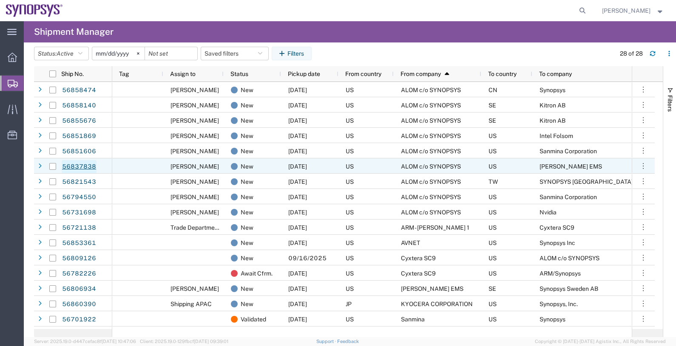
click at [89, 167] on link "56837838" at bounding box center [79, 167] width 35 height 14
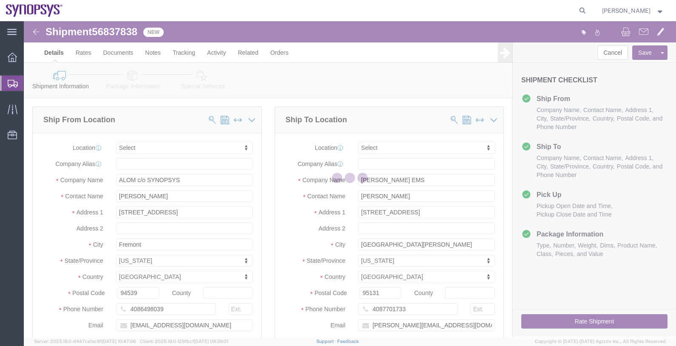
select select
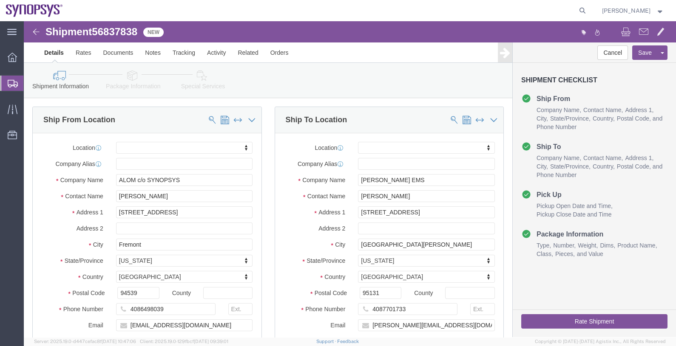
click link "Special Services"
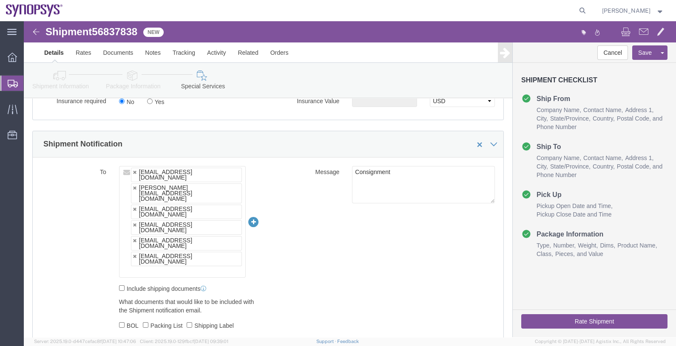
scroll to position [584, 0]
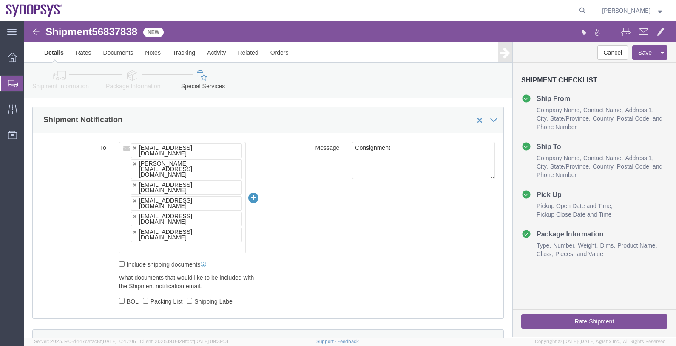
click span "56837838"
copy span "56837838"
click link "Documents"
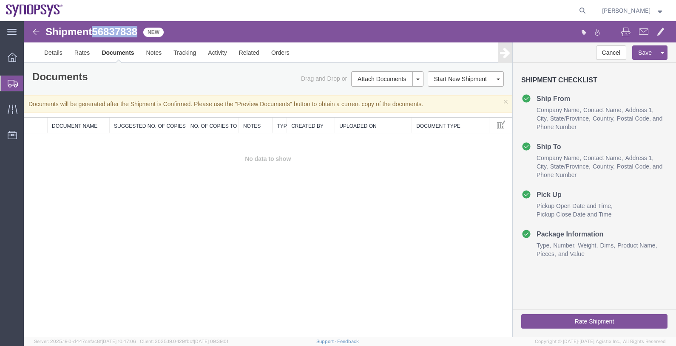
click at [24, 21] on link "Preview Documents" at bounding box center [24, 21] width 0 height 0
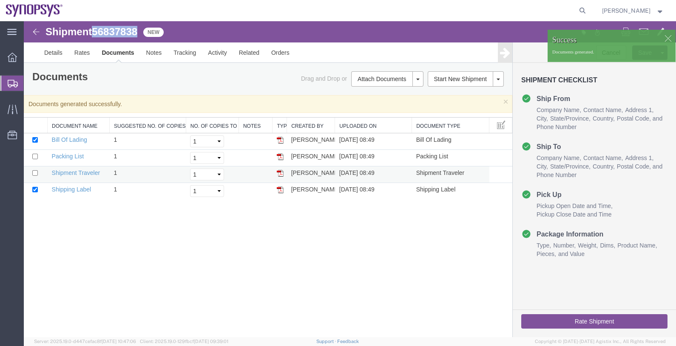
click at [280, 173] on img at bounding box center [280, 173] width 7 height 7
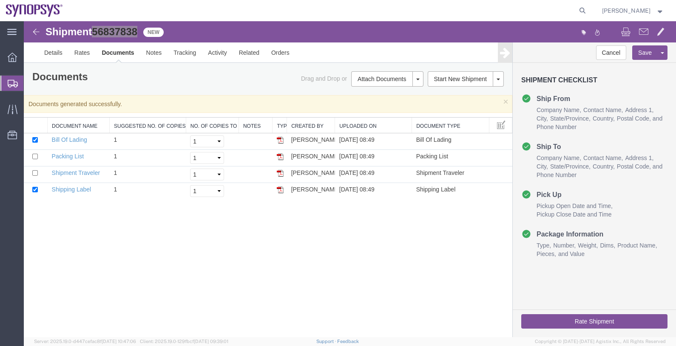
click at [30, 87] on span "Shipments" at bounding box center [26, 83] width 7 height 17
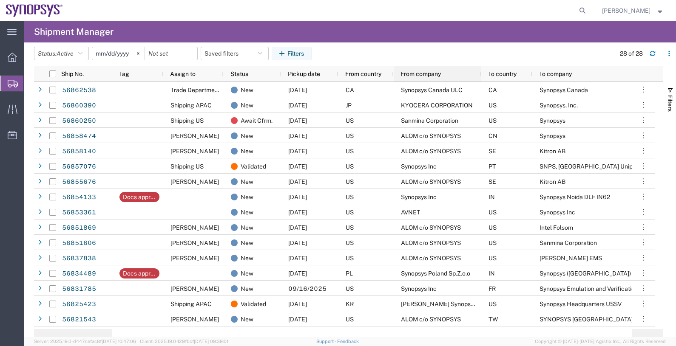
click at [431, 74] on span "From company" at bounding box center [420, 74] width 40 height 7
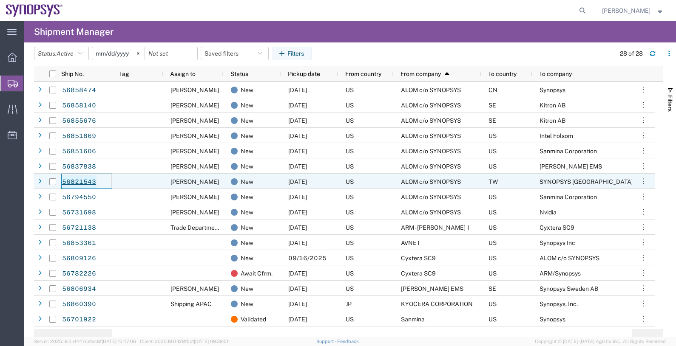
click at [80, 182] on link "56821543" at bounding box center [79, 183] width 35 height 14
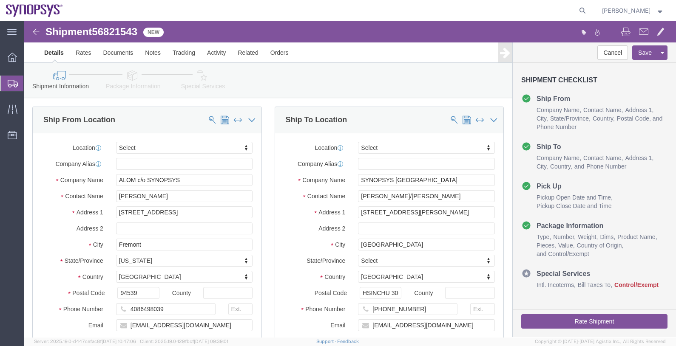
select select
click icon
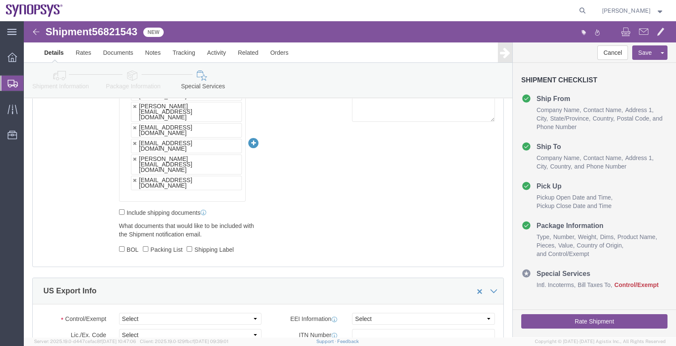
scroll to position [743, 0]
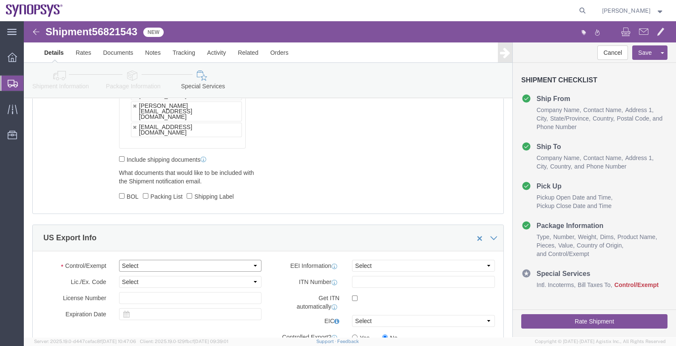
click select "Select ATF BIS DEA EPA FDA FTR ITAR OFAC Other (OPA)"
select select "BIS"
click select "Select ATF BIS DEA EPA FDA FTR ITAR OFAC Other (OPA)"
click select "Select AGR-Agricultural APP-Computers APR-Additional Permissive Exports AVS-Air…"
select select "NLR"
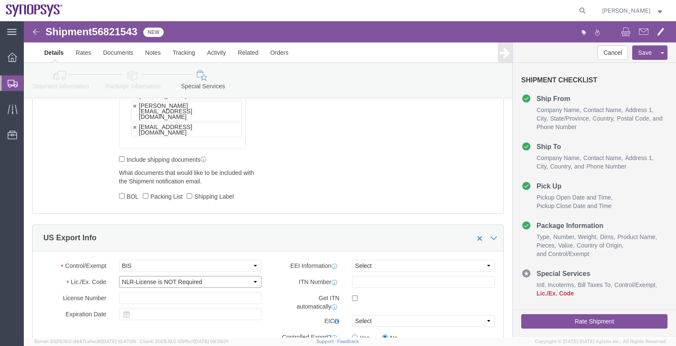
click select "Select AGR-Agricultural APP-Computers APR-Additional Permissive Exports AVS-Air…"
click select "Select AES-Direct EEI Carrier File EEI EEI Exempt"
select select "CFIL"
click select "Select AES-Direct EEI Carrier File EEI EEI Exempt"
click div "Control/Exempt Select ATF BIS DEA EPA FDA FTR ITAR OFAC Other (OPA) Lic./Ex. Co…"
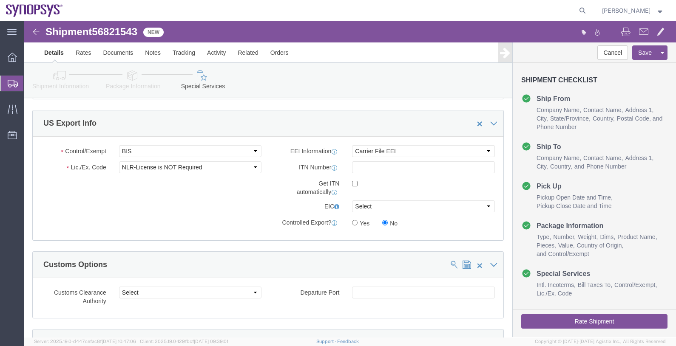
scroll to position [903, 0]
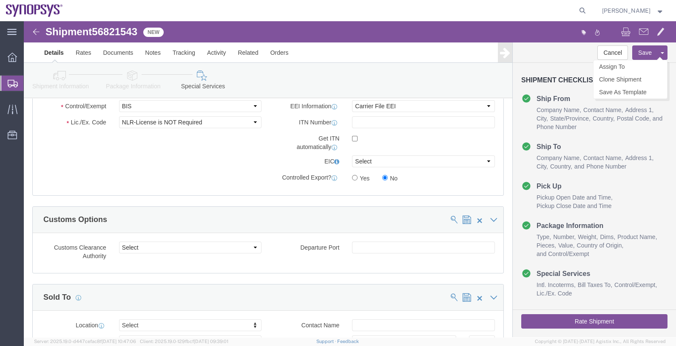
click button "Save"
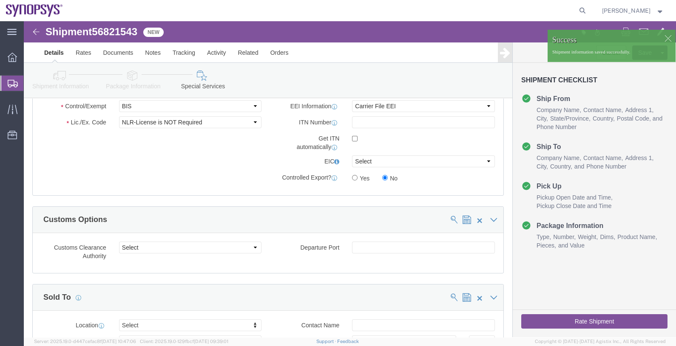
click span "56821543"
copy span "56821543"
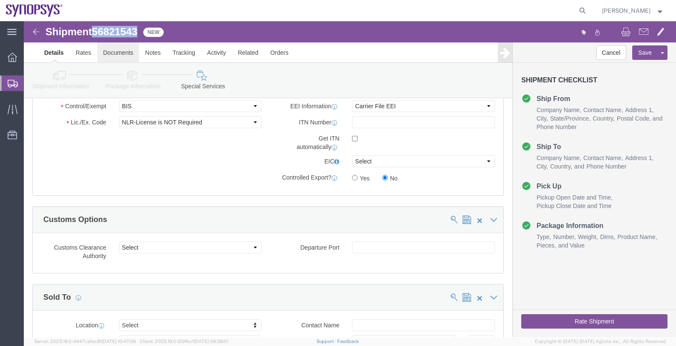
click link "Documents"
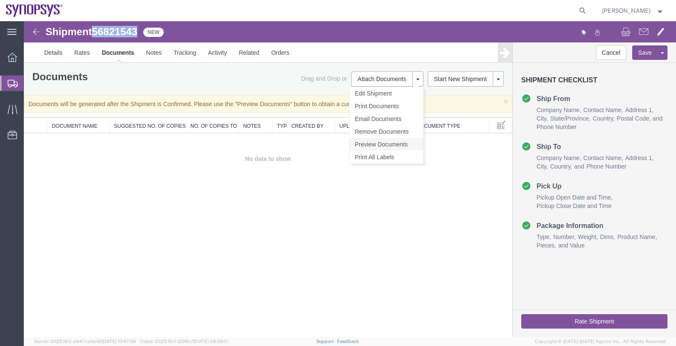
click at [391, 143] on link "Preview Documents" at bounding box center [386, 144] width 74 height 13
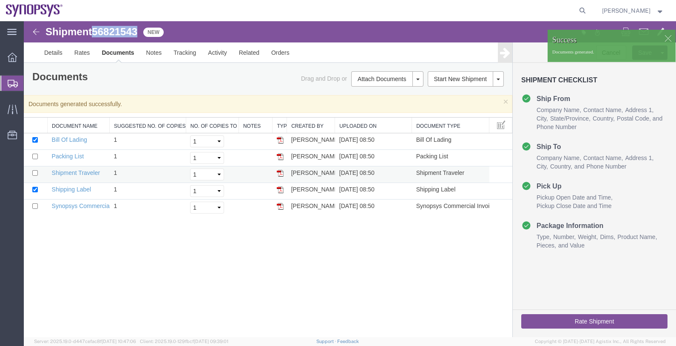
click at [278, 172] on img at bounding box center [280, 173] width 7 height 7
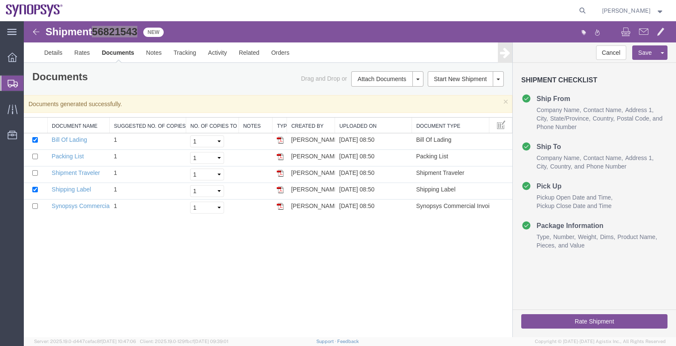
click at [30, 82] on span "Shipments" at bounding box center [26, 83] width 7 height 17
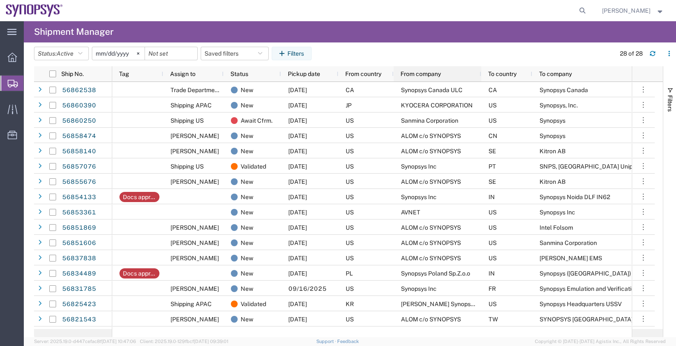
click at [421, 73] on span "From company" at bounding box center [420, 74] width 40 height 7
